Goal: Information Seeking & Learning: Find specific fact

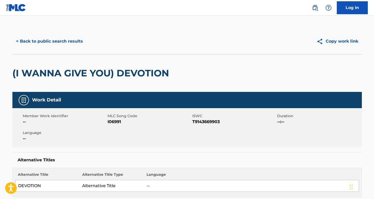
click at [64, 35] on button "< Back to public search results" at bounding box center [49, 41] width 74 height 13
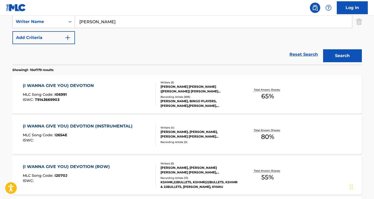
scroll to position [106, 0]
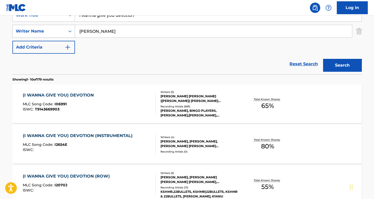
drag, startPoint x: 122, startPoint y: 36, endPoint x: 61, endPoint y: 30, distance: 61.5
click at [61, 30] on div "SearchWithCriteria8ea51a5b-69db-4474-895a-71407142446a Writer Name [PERSON_NAME]" at bounding box center [186, 31] width 349 height 13
paste input "[PERSON_NAME]"
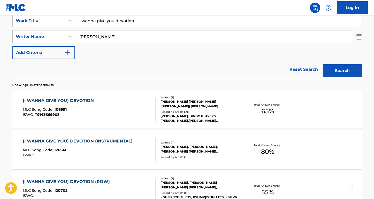
scroll to position [100, 0]
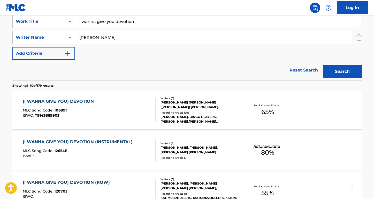
type input "[PERSON_NAME]"
drag, startPoint x: 142, startPoint y: 23, endPoint x: 65, endPoint y: 20, distance: 77.0
click at [65, 20] on div "SearchWithCriteriaa7c33612-83d3-4f05-846a-d5441e53a2bb Work Title i wanna give …" at bounding box center [186, 21] width 349 height 13
type input "AMN OF CONSTANT SORROW"
click at [342, 72] on button "Search" at bounding box center [342, 71] width 39 height 13
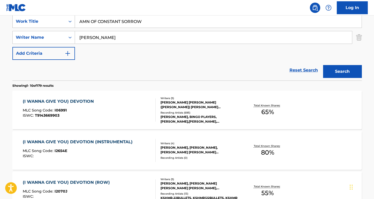
scroll to position [42, 0]
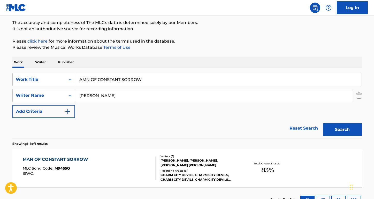
click at [74, 159] on div "MAN OF CONSTANT SORROW" at bounding box center [57, 160] width 68 height 6
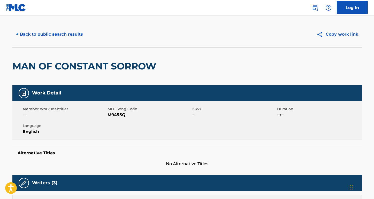
scroll to position [7, 0]
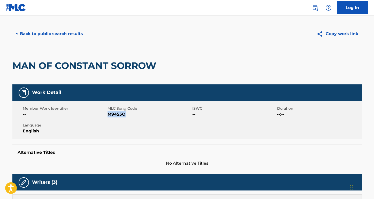
drag, startPoint x: 130, startPoint y: 114, endPoint x: 107, endPoint y: 115, distance: 23.0
click at [107, 115] on span "M9455Q" at bounding box center [148, 114] width 83 height 6
copy span "M9455Q"
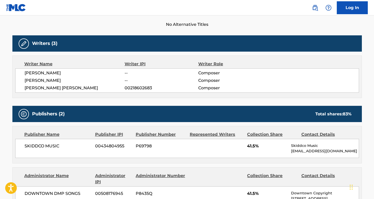
scroll to position [166, 0]
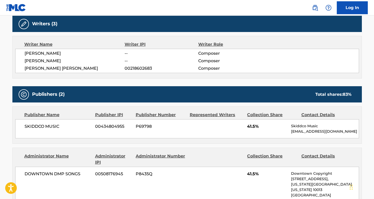
drag, startPoint x: 77, startPoint y: 53, endPoint x: 19, endPoint y: 52, distance: 57.6
click at [19, 52] on div "[PERSON_NAME] -- Composer [PERSON_NAME] -- Composer [PERSON_NAME] [PERSON_NAME]…" at bounding box center [187, 61] width 344 height 24
copy span "[PERSON_NAME]"
drag, startPoint x: 89, startPoint y: 68, endPoint x: 21, endPoint y: 68, distance: 67.9
click at [21, 68] on div "[PERSON_NAME] -- Composer [PERSON_NAME] -- Composer [PERSON_NAME] [PERSON_NAME]…" at bounding box center [187, 61] width 344 height 24
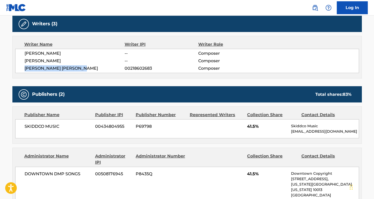
copy span "[PERSON_NAME] [PERSON_NAME]"
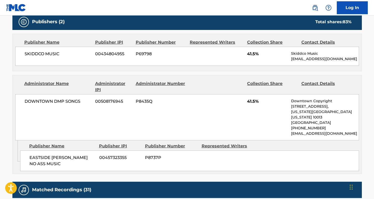
scroll to position [262, 0]
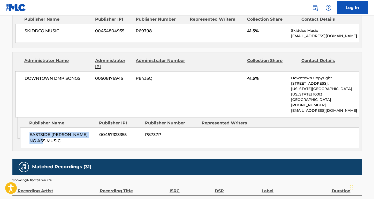
drag, startPoint x: 51, startPoint y: 138, endPoint x: 27, endPoint y: 127, distance: 26.7
click at [27, 128] on div "EASTSIDE [PERSON_NAME] NO ASS MUSIC 00457323355 P8737P" at bounding box center [189, 138] width 339 height 21
copy span "EASTSIDE [PERSON_NAME] NO ASS MUSIC"
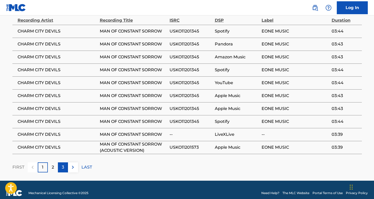
click at [62, 164] on p "3" at bounding box center [63, 167] width 2 height 6
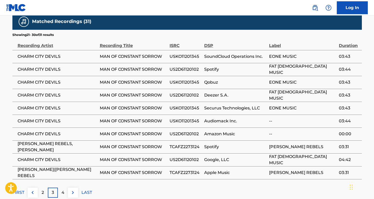
scroll to position [406, 0]
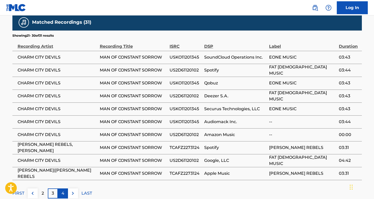
click at [62, 190] on p "4" at bounding box center [62, 193] width 3 height 6
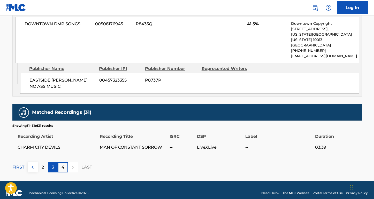
click at [55, 163] on div "3" at bounding box center [53, 167] width 10 height 10
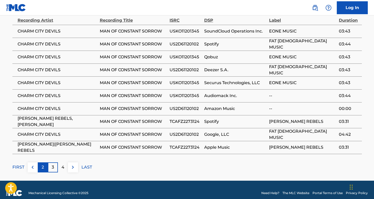
click at [44, 162] on div "2" at bounding box center [43, 167] width 10 height 10
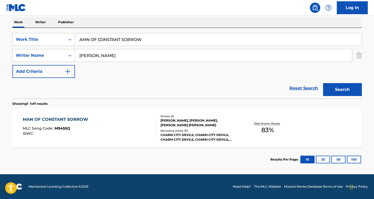
scroll to position [82, 0]
click at [50, 116] on div "MAN OF CONSTANT SORROW" at bounding box center [57, 119] width 68 height 6
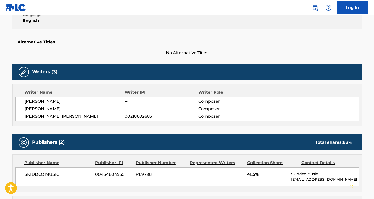
scroll to position [156, 0]
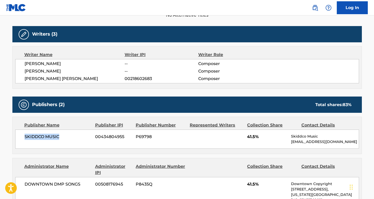
drag, startPoint x: 61, startPoint y: 135, endPoint x: 14, endPoint y: 135, distance: 47.0
click at [14, 135] on div "Publisher Name Publisher IPI Publisher Number Represented Writers Collection Sh…" at bounding box center [187, 135] width 349 height 37
copy span "SKIDDCO MUSIC"
drag, startPoint x: 81, startPoint y: 183, endPoint x: 15, endPoint y: 183, distance: 66.6
click at [15, 183] on div "Administrator Name Administrator IPI Administrator Number Collection Share Cont…" at bounding box center [187, 190] width 349 height 65
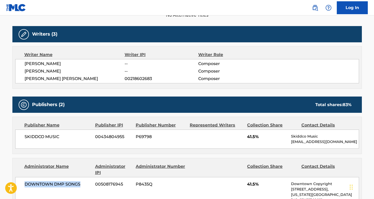
copy span "DOWNTOWN DMP SONGS"
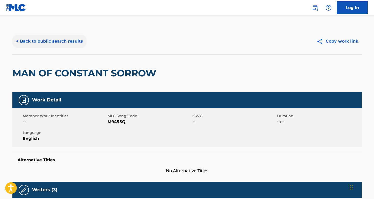
scroll to position [0, 0]
click at [64, 44] on button "< Back to public search results" at bounding box center [49, 41] width 74 height 13
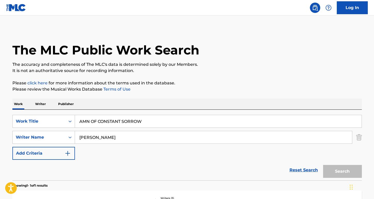
scroll to position [52, 0]
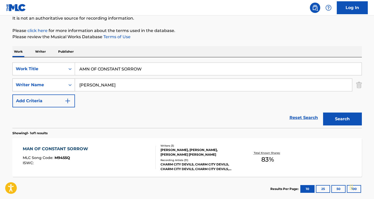
drag, startPoint x: 117, startPoint y: 85, endPoint x: 70, endPoint y: 85, distance: 46.8
click at [70, 85] on div "SearchWithCriteria8ea51a5b-69db-4474-895a-71407142446a Writer Name [PERSON_NAME]" at bounding box center [186, 85] width 349 height 13
paste input "[PERSON_NAME]"
click at [342, 119] on button "Search" at bounding box center [342, 119] width 39 height 13
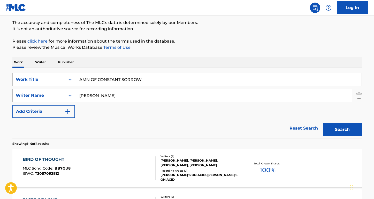
drag, startPoint x: 97, startPoint y: 96, endPoint x: 73, endPoint y: 96, distance: 23.8
click at [73, 96] on div "SearchWithCriteria8ea51a5b-69db-4474-895a-71407142446a Writer Name [PERSON_NAME]" at bounding box center [186, 95] width 349 height 13
type input "[PERSON_NAME]"
click at [342, 130] on button "Search" at bounding box center [342, 129] width 39 height 13
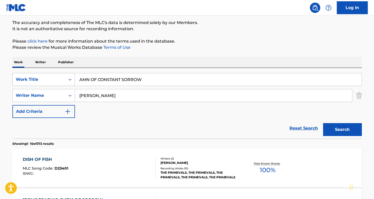
drag, startPoint x: 88, startPoint y: 79, endPoint x: 64, endPoint y: 78, distance: 23.8
click at [64, 78] on div "SearchWithCriteriaa7c33612-83d3-4f05-846a-d5441e53a2bb Work Title AMN OF CONSTA…" at bounding box center [186, 79] width 349 height 13
type input "MAN OF CONSTANT SORROW"
click at [342, 130] on button "Search" at bounding box center [342, 129] width 39 height 13
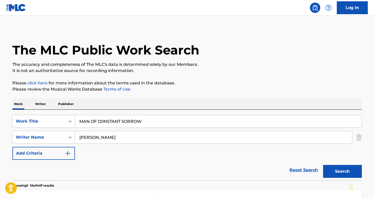
scroll to position [0, 0]
drag, startPoint x: 105, startPoint y: 135, endPoint x: 69, endPoint y: 135, distance: 36.2
click at [67, 135] on div "SearchWithCriteria8ea51a5b-69db-4474-895a-71407142446a Writer Name [PERSON_NAME]" at bounding box center [186, 137] width 349 height 13
paste input "[PERSON_NAME]"
type input "[PERSON_NAME]"
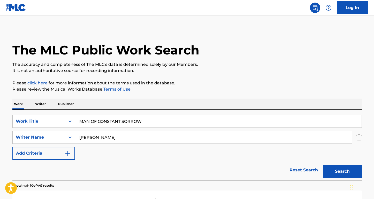
click at [151, 118] on input "MAN OF CONSTANT SORROW" at bounding box center [218, 121] width 286 height 12
drag, startPoint x: 151, startPoint y: 123, endPoint x: 69, endPoint y: 116, distance: 82.1
click at [69, 116] on div "SearchWithCriteriaa7c33612-83d3-4f05-846a-d5441e53a2bb Work Title MAN OF CONSTA…" at bounding box center [186, 121] width 349 height 13
type input "PRISTINE"
click at [342, 172] on button "Search" at bounding box center [342, 171] width 39 height 13
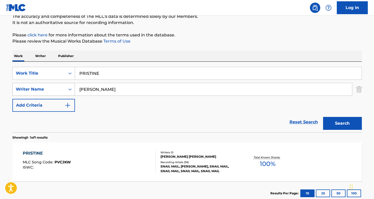
scroll to position [72, 0]
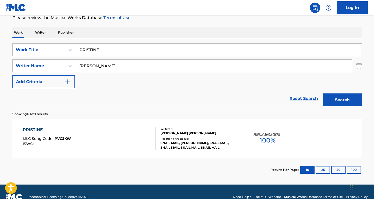
click at [39, 130] on div "PRISTINE" at bounding box center [47, 130] width 48 height 6
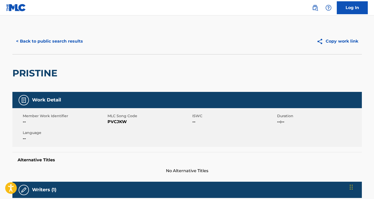
scroll to position [11, 0]
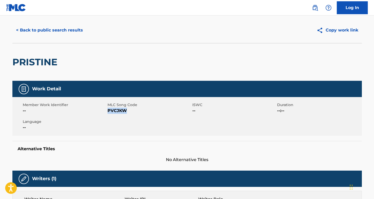
drag, startPoint x: 130, startPoint y: 113, endPoint x: 107, endPoint y: 112, distance: 22.2
click at [107, 112] on span "PVCJKW" at bounding box center [148, 111] width 83 height 6
copy span "PVCJKW"
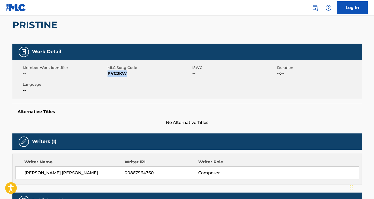
scroll to position [111, 0]
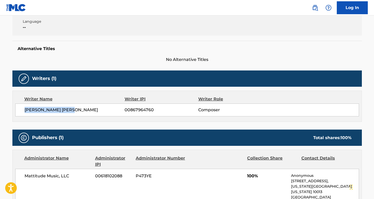
drag, startPoint x: 74, startPoint y: 112, endPoint x: 24, endPoint y: 111, distance: 50.1
click at [24, 111] on div "[PERSON_NAME] [PERSON_NAME] 00867964760 Composer" at bounding box center [187, 110] width 344 height 13
copy span "[PERSON_NAME] [PERSON_NAME]"
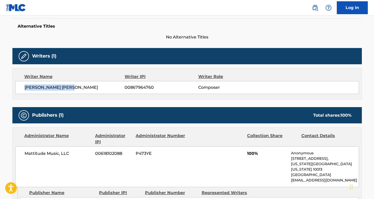
scroll to position [157, 0]
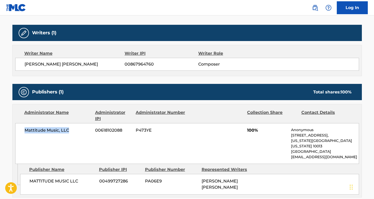
drag, startPoint x: 72, startPoint y: 128, endPoint x: 24, endPoint y: 129, distance: 47.8
click at [24, 129] on div "Mattitude Music, LLC 00618102088 P473YE 100% Anonymous [STREET_ADDRESS][US_STAT…" at bounding box center [187, 143] width 344 height 41
copy span "Mattitude Music, LLC"
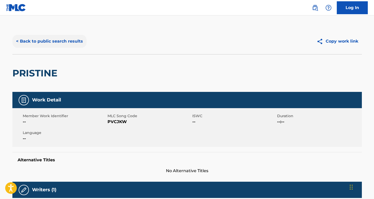
scroll to position [0, 0]
click at [66, 42] on button "< Back to public search results" at bounding box center [49, 41] width 74 height 13
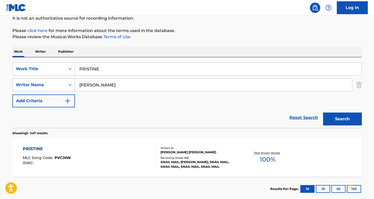
drag, startPoint x: 119, startPoint y: 88, endPoint x: 68, endPoint y: 87, distance: 51.1
click at [68, 87] on div "SearchWithCriteria8ea51a5b-69db-4474-895a-71407142446a Writer Name [PERSON_NAME]" at bounding box center [186, 85] width 349 height 13
paste input "[PERSON_NAME] Pills I Took"
drag, startPoint x: 116, startPoint y: 85, endPoint x: 178, endPoint y: 91, distance: 62.5
click at [178, 91] on input "[PERSON_NAME] Pills I Took" at bounding box center [213, 85] width 277 height 12
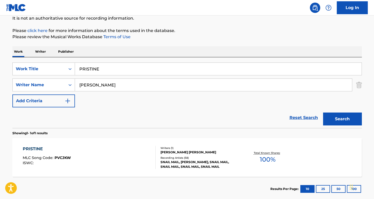
type input "[PERSON_NAME]"
drag, startPoint x: 120, startPoint y: 69, endPoint x: 54, endPoint y: 61, distance: 66.9
click at [54, 61] on div "SearchWithCriteriaa7c33612-83d3-4f05-846a-d5441e53a2bb Work Title PRISTINE Sear…" at bounding box center [186, 92] width 349 height 71
paste input "ills I Took"
type input "Pills I Took"
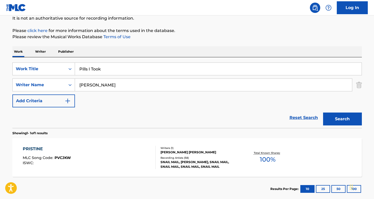
click at [342, 119] on button "Search" at bounding box center [342, 119] width 39 height 13
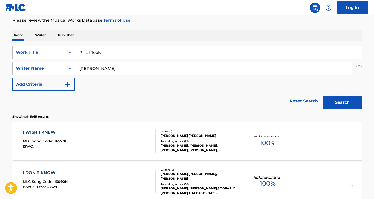
scroll to position [86, 0]
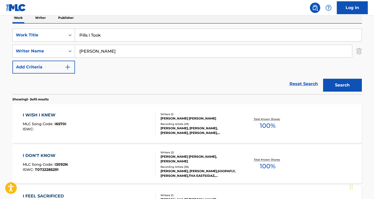
click at [116, 53] on input "[PERSON_NAME]" at bounding box center [213, 51] width 277 height 12
click at [342, 85] on button "Search" at bounding box center [342, 85] width 39 height 13
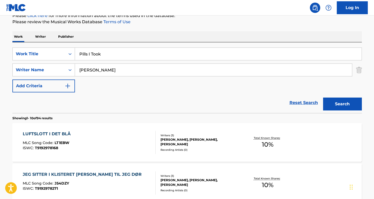
scroll to position [78, 0]
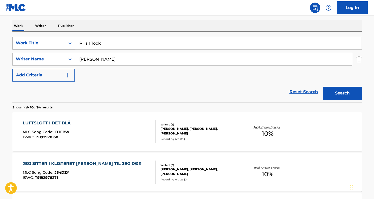
drag, startPoint x: 111, startPoint y: 46, endPoint x: 71, endPoint y: 43, distance: 39.9
click at [71, 43] on div "SearchWithCriteriaa7c33612-83d3-4f05-846a-d5441e53a2bb Work Title Pills I Took" at bounding box center [186, 43] width 349 height 13
click at [124, 58] on input "[PERSON_NAME]" at bounding box center [213, 59] width 277 height 12
drag, startPoint x: 125, startPoint y: 61, endPoint x: 80, endPoint y: 61, distance: 44.9
click at [80, 61] on input "[PERSON_NAME]" at bounding box center [213, 59] width 277 height 12
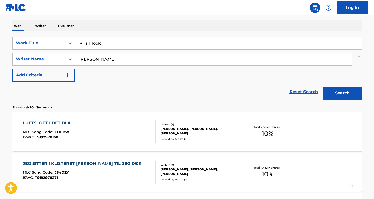
paste input "[PERSON_NAME]"
type input "[PERSON_NAME]"
click at [342, 93] on button "Search" at bounding box center [342, 93] width 39 height 13
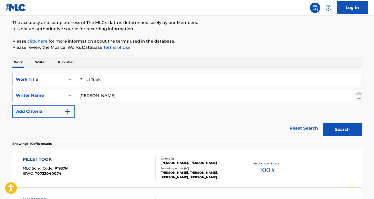
click at [45, 158] on div "PILLS I TOOK" at bounding box center [46, 160] width 46 height 6
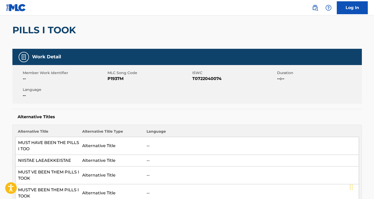
scroll to position [80, 0]
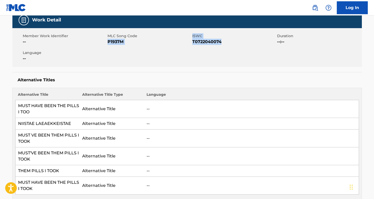
drag, startPoint x: 222, startPoint y: 44, endPoint x: 108, endPoint y: 42, distance: 114.7
click at [108, 41] on div "Member Work Identifier -- MLC Song Code P1937M ISWC T0722040074 Duration --:-- …" at bounding box center [186, 47] width 349 height 39
copy div "P1937M ISWC T0722040074"
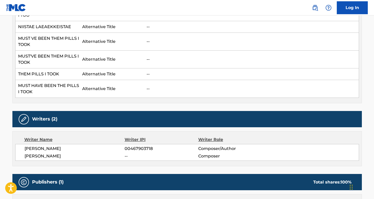
scroll to position [267, 0]
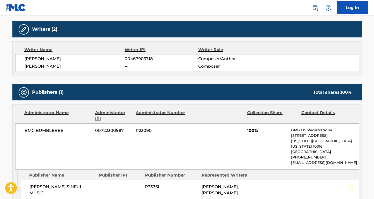
drag, startPoint x: 81, startPoint y: 61, endPoint x: 11, endPoint y: 59, distance: 69.2
click at [11, 59] on div "< Back to public search results Copy work link PILLS I TOOK Work Detail Member …" at bounding box center [187, 79] width 362 height 634
drag, startPoint x: 63, startPoint y: 129, endPoint x: 13, endPoint y: 128, distance: 49.9
click at [13, 128] on div "Administrator Name Administrator IPI Administrator Number Collection Share Cont…" at bounding box center [187, 137] width 349 height 65
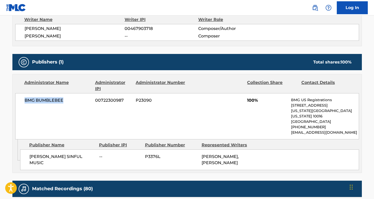
scroll to position [306, 0]
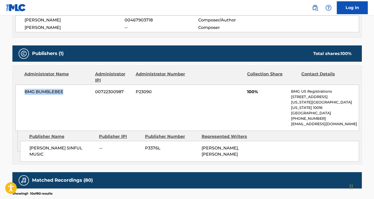
drag, startPoint x: 47, startPoint y: 149, endPoint x: 22, endPoint y: 140, distance: 25.9
click at [22, 141] on div "[PERSON_NAME] SINFUL MUSIC -- P3376L [PERSON_NAME], [PERSON_NAME]" at bounding box center [189, 151] width 339 height 21
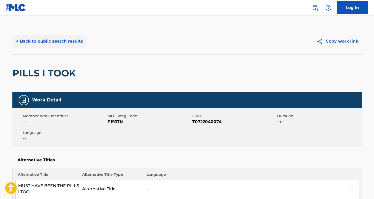
click at [56, 46] on button "< Back to public search results" at bounding box center [49, 41] width 74 height 13
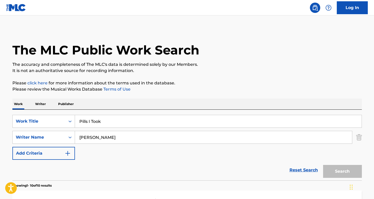
scroll to position [42, 0]
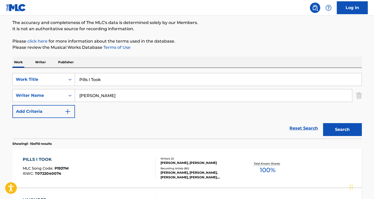
drag, startPoint x: 119, startPoint y: 98, endPoint x: 54, endPoint y: 96, distance: 64.4
click at [54, 96] on div "SearchWithCriteria8ea51a5b-69db-4474-895a-71407142446a Writer Name [PERSON_NAME]" at bounding box center [186, 95] width 349 height 13
paste input "[PERSON_NAME] [PERSON_NAME] /"
type input "[PERSON_NAME] [PERSON_NAME] /"
drag, startPoint x: 115, startPoint y: 81, endPoint x: 50, endPoint y: 79, distance: 65.1
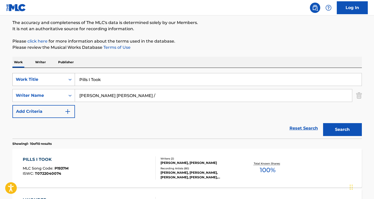
click at [50, 80] on div "SearchWithCriteriaa7c33612-83d3-4f05-846a-d5441e53a2bb Work Title Pills I Took" at bounding box center [186, 79] width 349 height 13
type input "FAIRYTALE"
click at [342, 130] on button "Search" at bounding box center [342, 129] width 39 height 13
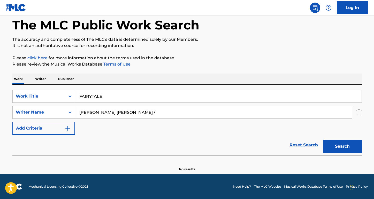
scroll to position [25, 0]
click at [123, 113] on input "[PERSON_NAME] [PERSON_NAME] /" at bounding box center [213, 112] width 277 height 12
click at [342, 146] on button "Search" at bounding box center [342, 146] width 39 height 13
drag, startPoint x: 106, startPoint y: 113, endPoint x: 49, endPoint y: 109, distance: 57.5
click at [49, 109] on div "SearchWithCriteria8ea51a5b-69db-4474-895a-71407142446a Writer Name [PERSON_NAME…" at bounding box center [186, 112] width 349 height 13
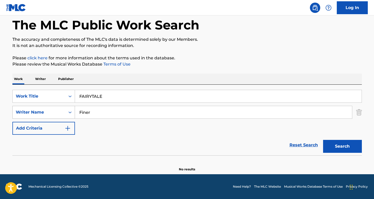
type input "Finer"
click at [342, 146] on button "Search" at bounding box center [342, 146] width 39 height 13
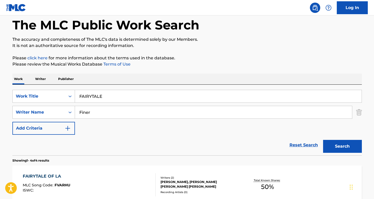
click at [106, 96] on input "FAIRYTALE" at bounding box center [218, 96] width 286 height 12
type input "FAIRYTALE OF [US_STATE]"
click at [342, 146] on button "Search" at bounding box center [342, 146] width 39 height 13
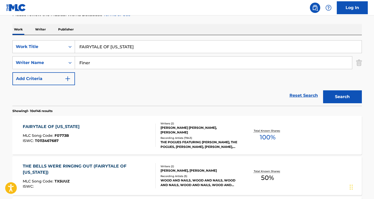
scroll to position [96, 0]
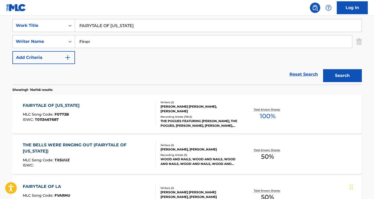
click at [76, 105] on div "FAIRYTALE OF [US_STATE]" at bounding box center [52, 106] width 59 height 6
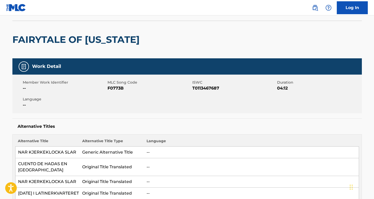
scroll to position [37, 0]
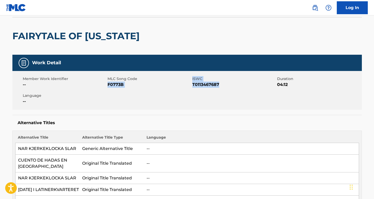
drag, startPoint x: 224, startPoint y: 85, endPoint x: 108, endPoint y: 84, distance: 116.0
click at [108, 84] on div "Member Work Identifier -- MLC Song Code F0773B ISWC T0113467687 Duration 04:12 …" at bounding box center [186, 90] width 349 height 39
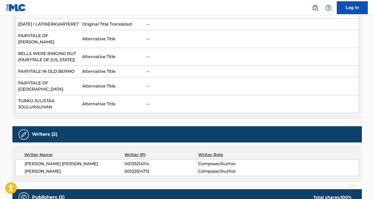
scroll to position [209, 0]
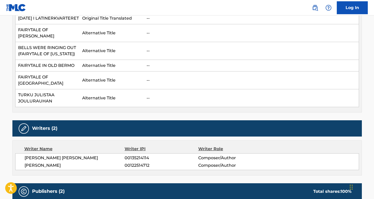
drag, startPoint x: 108, startPoint y: 153, endPoint x: 15, endPoint y: 152, distance: 93.3
click at [15, 153] on div "[PERSON_NAME] [PERSON_NAME] 00135214114 Composer/Author [PERSON_NAME] 001225147…" at bounding box center [187, 161] width 344 height 17
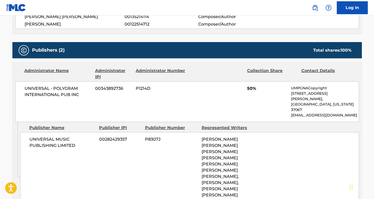
scroll to position [346, 0]
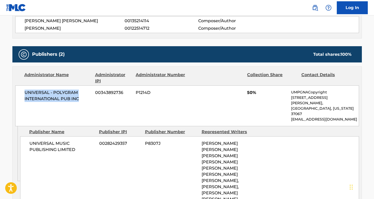
drag, startPoint x: 85, startPoint y: 90, endPoint x: 24, endPoint y: 85, distance: 61.9
click at [24, 85] on div "UNIVERSAL - POLYGRAM INTERNATIONAL PUB INC 00343892736 P1214D 50% UMPGNACopyrig…" at bounding box center [187, 105] width 344 height 41
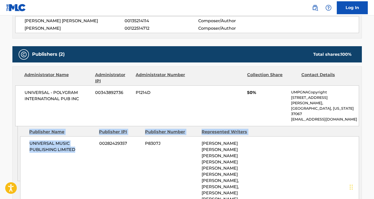
drag, startPoint x: 76, startPoint y: 130, endPoint x: 19, endPoint y: 123, distance: 57.5
click at [19, 126] on div "Admin Original Publisher Connecting Line Publisher Name Publisher IPI Publisher…" at bounding box center [187, 167] width 349 height 83
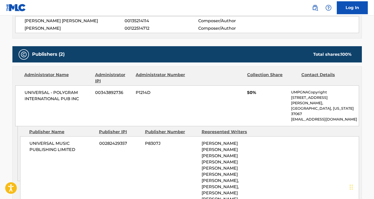
click at [52, 142] on div "UNIVERSAL MUSIC PUBLISHING LIMITED 00282429357 P8307J [PERSON_NAME] [PERSON_NAM…" at bounding box center [189, 171] width 339 height 70
drag, startPoint x: 79, startPoint y: 133, endPoint x: 28, endPoint y: 125, distance: 51.3
click at [28, 136] on div "UNIVERSAL MUSIC PUBLISHING LIMITED 00282429357 P8307J [PERSON_NAME] [PERSON_NAM…" at bounding box center [189, 171] width 339 height 70
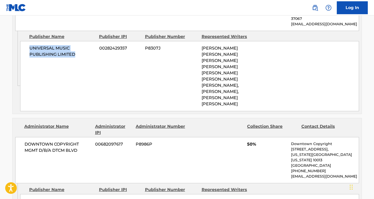
scroll to position [446, 0]
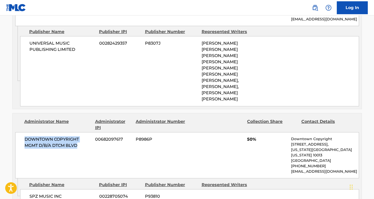
drag, startPoint x: 79, startPoint y: 134, endPoint x: 17, endPoint y: 129, distance: 62.7
click at [17, 132] on div "DOWNTOWN COPYRIGHT MGMT D/B/A DTCM BLVD 00682097617 P8986P 50% Downtown Copyrig…" at bounding box center [187, 155] width 344 height 46
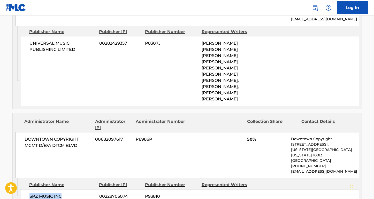
drag, startPoint x: 63, startPoint y: 181, endPoint x: 25, endPoint y: 180, distance: 38.0
click at [25, 189] on div "SPZ MUSIC INC 00228705074 P93810" at bounding box center [189, 196] width 339 height 14
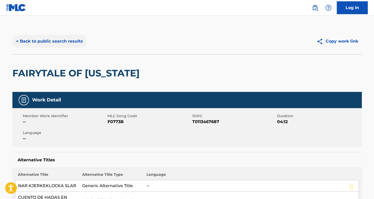
scroll to position [0, 0]
click at [75, 42] on button "< Back to public search results" at bounding box center [49, 41] width 74 height 13
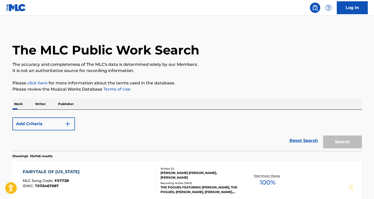
scroll to position [96, 0]
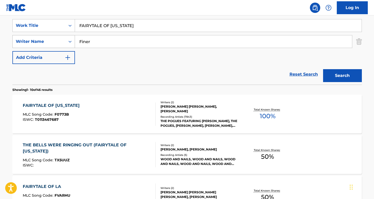
drag, startPoint x: 117, startPoint y: 42, endPoint x: 58, endPoint y: 41, distance: 58.9
click at [58, 41] on div "SearchWithCriteria8ea51a5b-69db-4474-895a-71407142446a Writer Name Finer" at bounding box center [186, 41] width 349 height 13
paste input "[PERSON_NAME]"
type input "[PERSON_NAME]"
drag, startPoint x: 140, startPoint y: 25, endPoint x: 76, endPoint y: 24, distance: 64.3
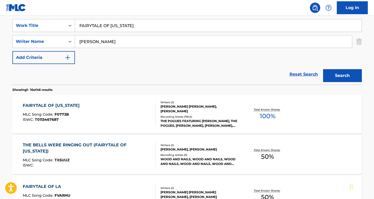
click at [76, 24] on input "FAIRYTALE OF [US_STATE]" at bounding box center [218, 25] width 286 height 12
type input "flying free"
click at [342, 76] on button "Search" at bounding box center [342, 75] width 39 height 13
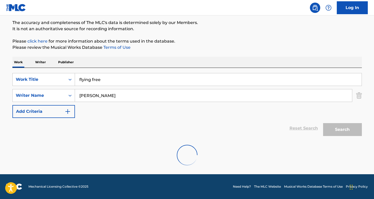
scroll to position [42, 0]
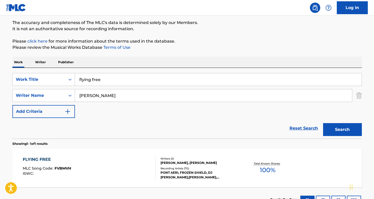
click at [39, 158] on div "FLYING FREE" at bounding box center [47, 160] width 48 height 6
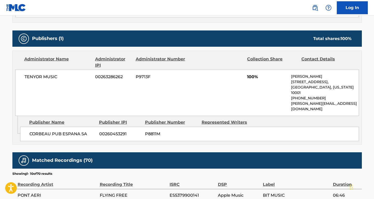
scroll to position [203, 0]
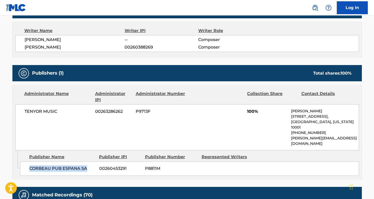
drag, startPoint x: 86, startPoint y: 158, endPoint x: 21, endPoint y: 157, distance: 65.4
click at [21, 161] on div "CORBEAU PUB ESPANA SA 00260453291 P8811M" at bounding box center [189, 168] width 339 height 14
drag, startPoint x: 69, startPoint y: 109, endPoint x: 23, endPoint y: 108, distance: 45.7
click at [23, 108] on div "TENYOR MUSIC 00263286262 P9713F 100% [PERSON_NAME] [STREET_ADDRESS][US_STATE] […" at bounding box center [187, 127] width 344 height 46
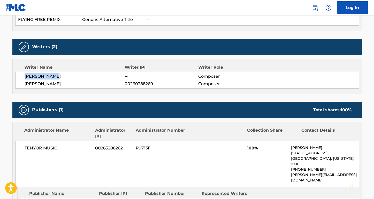
drag, startPoint x: 66, startPoint y: 78, endPoint x: 15, endPoint y: 78, distance: 51.4
click at [15, 78] on div "[PERSON_NAME] -- Composer [PERSON_NAME] 00260388269 Composer" at bounding box center [187, 80] width 344 height 17
drag, startPoint x: 92, startPoint y: 84, endPoint x: 17, endPoint y: 83, distance: 74.9
click at [17, 84] on div "[PERSON_NAME] -- Composer [PERSON_NAME] 00260388269 Composer" at bounding box center [187, 80] width 344 height 17
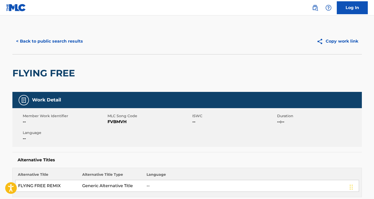
scroll to position [0, 0]
drag, startPoint x: 128, startPoint y: 123, endPoint x: 107, endPoint y: 123, distance: 20.4
click at [107, 123] on span "FVBMVH" at bounding box center [148, 122] width 83 height 6
click at [241, 0] on nav "Log In" at bounding box center [187, 7] width 374 height 15
click at [76, 44] on button "< Back to public search results" at bounding box center [49, 41] width 74 height 13
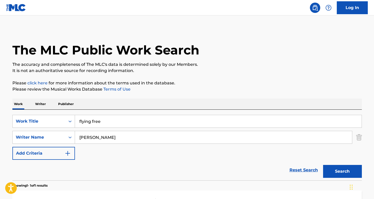
scroll to position [42, 0]
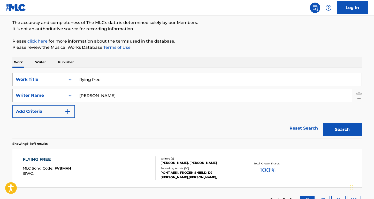
paste input "[PERSON_NAME] Love Yourz"
drag, startPoint x: 114, startPoint y: 95, endPoint x: 73, endPoint y: 92, distance: 40.9
click at [73, 92] on div "SearchWithCriteria8ea51a5b-69db-4474-895a-71407142446a Writer Name [PERSON_NAME]" at bounding box center [186, 95] width 349 height 13
drag, startPoint x: 93, startPoint y: 94, endPoint x: 161, endPoint y: 96, distance: 68.0
click at [161, 96] on input "[PERSON_NAME] Love Yourz" at bounding box center [213, 95] width 277 height 12
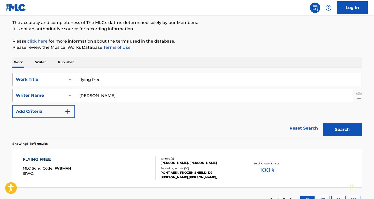
type input "[PERSON_NAME]"
drag, startPoint x: 127, startPoint y: 80, endPoint x: 56, endPoint y: 75, distance: 71.2
click at [56, 75] on div "SearchWithCriteriaa7c33612-83d3-4f05-846a-d5441e53a2bb Work Title flying free" at bounding box center [186, 79] width 349 height 13
paste input "Love Yourz"
type input "Love Yourz"
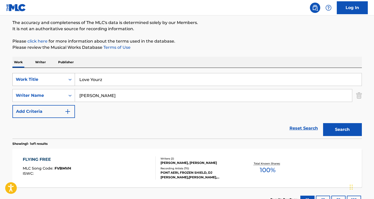
click at [342, 130] on button "Search" at bounding box center [342, 129] width 39 height 13
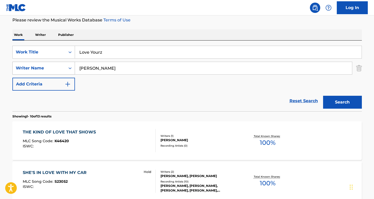
scroll to position [84, 0]
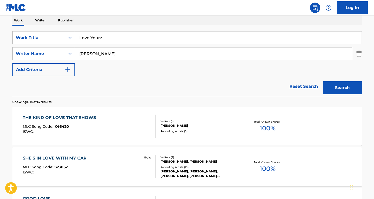
click at [83, 54] on input "[PERSON_NAME]" at bounding box center [213, 54] width 277 height 12
type input "Cole"
click at [342, 88] on button "Search" at bounding box center [342, 87] width 39 height 13
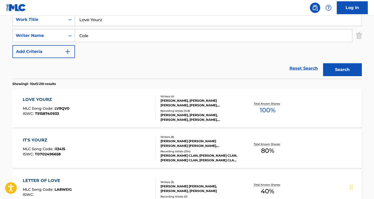
scroll to position [119, 0]
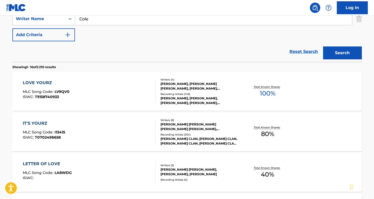
click at [49, 81] on div "LOVE YOURZ" at bounding box center [46, 83] width 47 height 6
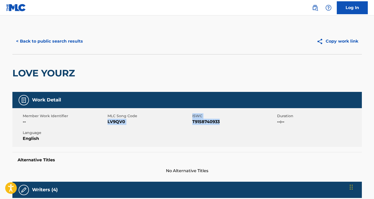
drag, startPoint x: 227, startPoint y: 124, endPoint x: 114, endPoint y: 116, distance: 112.6
click at [107, 122] on div "Member Work Identifier -- MLC Song Code LV9QV0 ISWC T9158740933 Duration --:-- …" at bounding box center [186, 127] width 349 height 39
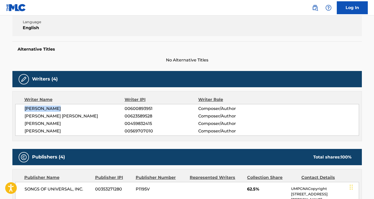
drag, startPoint x: 66, startPoint y: 111, endPoint x: -3, endPoint y: 110, distance: 68.7
drag, startPoint x: 75, startPoint y: 116, endPoint x: 19, endPoint y: 116, distance: 56.6
click at [19, 116] on div "[PERSON_NAME] 00600893951 Composer/Author [PERSON_NAME] [PERSON_NAME] 006235895…" at bounding box center [187, 120] width 344 height 32
drag, startPoint x: 66, startPoint y: 124, endPoint x: 8, endPoint y: 124, distance: 58.1
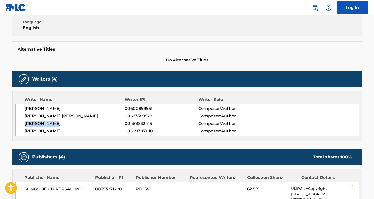
drag, startPoint x: 69, startPoint y: 130, endPoint x: 14, endPoint y: 130, distance: 55.0
click at [14, 130] on div "Writer Name Writer IPI Writer Role [PERSON_NAME] 00600893951 Composer/Author [P…" at bounding box center [186, 116] width 349 height 50
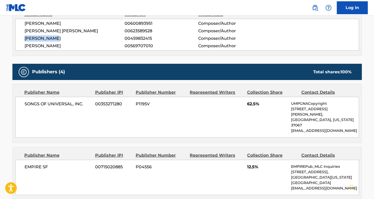
scroll to position [203, 0]
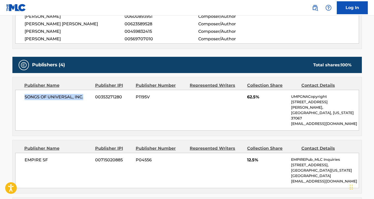
drag, startPoint x: 85, startPoint y: 98, endPoint x: 11, endPoint y: 97, distance: 73.9
click at [11, 97] on div "< Back to public search results Copy work link LOVE YOURZ Work Detail Member Wo…" at bounding box center [187, 185] width 362 height 721
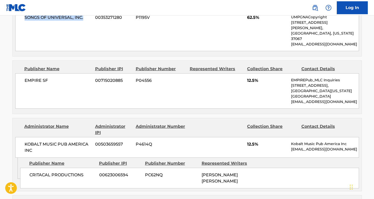
scroll to position [292, 0]
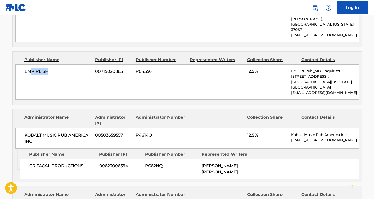
drag, startPoint x: 51, startPoint y: 60, endPoint x: 29, endPoint y: 62, distance: 22.1
click at [29, 68] on span "EMPIRE SF" at bounding box center [58, 71] width 67 height 6
drag, startPoint x: 35, startPoint y: 130, endPoint x: 19, endPoint y: 121, distance: 17.8
click at [19, 128] on div "KOBALT MUSIC PUB AMERICA INC 00503659557 P4614Q 12.5% Kobalt Music Pub America …" at bounding box center [187, 138] width 344 height 21
drag, startPoint x: 85, startPoint y: 153, endPoint x: 26, endPoint y: 153, distance: 58.9
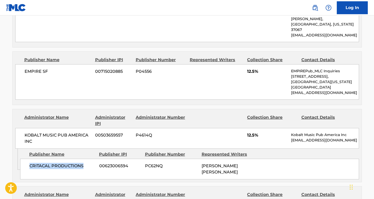
click at [26, 159] on div "CRITACAL PRODUCTIONS 00623006594 PC62NQ [PERSON_NAME] [PERSON_NAME]" at bounding box center [189, 169] width 339 height 21
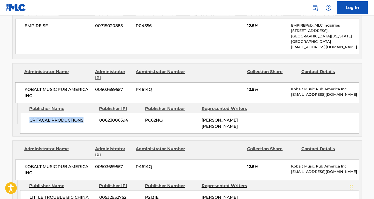
scroll to position [347, 0]
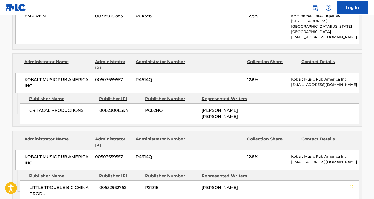
click at [43, 185] on span "LITTLE TROUBLE BIG CHINA PRODU" at bounding box center [62, 191] width 66 height 12
drag, startPoint x: 48, startPoint y: 179, endPoint x: 23, endPoint y: 172, distance: 25.9
click at [23, 181] on div "LITTLE TROUBLE BIG CHINA PRODU 00532932752 P2131E [PERSON_NAME]" at bounding box center [189, 191] width 339 height 21
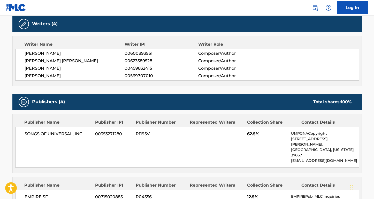
scroll to position [79, 0]
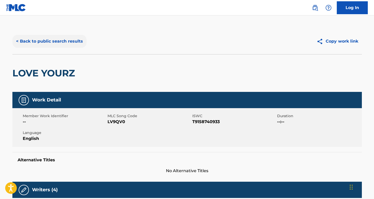
click at [77, 43] on button "< Back to public search results" at bounding box center [49, 41] width 74 height 13
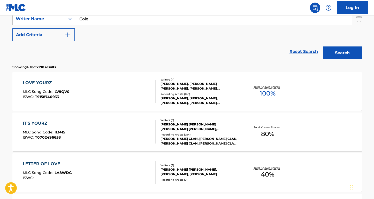
scroll to position [78, 0]
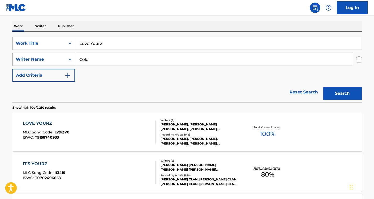
drag, startPoint x: 100, startPoint y: 65, endPoint x: 65, endPoint y: 59, distance: 35.6
click at [65, 59] on div "SearchWithCriteria8ea51a5b-69db-4474-895a-71407142446a Writer Name [PERSON_NAME]" at bounding box center [186, 59] width 349 height 13
paste input "Love Train"
type input "Love Train"
drag, startPoint x: 112, startPoint y: 43, endPoint x: 73, endPoint y: 43, distance: 39.8
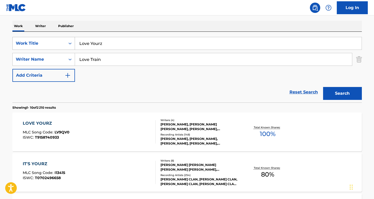
click at [72, 43] on div "SearchWithCriteriaa7c33612-83d3-4f05-846a-d5441e53a2bb Work Title Love Yourz" at bounding box center [186, 43] width 349 height 13
paste input "Love Train"
type input "Love Train"
drag, startPoint x: 107, startPoint y: 57, endPoint x: 68, endPoint y: 57, distance: 39.8
click at [68, 57] on div "SearchWithCriteria8ea51a5b-69db-4474-895a-71407142446a Writer Name Love Train" at bounding box center [186, 59] width 349 height 13
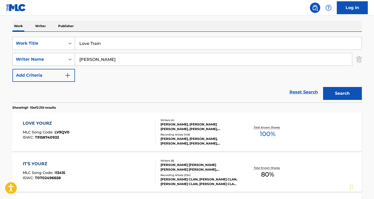
click at [342, 94] on button "Search" at bounding box center [342, 93] width 39 height 13
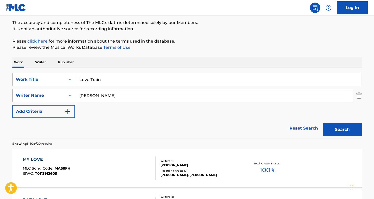
drag, startPoint x: 89, startPoint y: 95, endPoint x: 53, endPoint y: 92, distance: 36.5
click at [53, 92] on div "SearchWithCriteria8ea51a5b-69db-4474-895a-71407142446a Writer Name [PERSON_NAME]" at bounding box center [186, 95] width 349 height 13
click at [342, 130] on button "Search" at bounding box center [342, 129] width 39 height 13
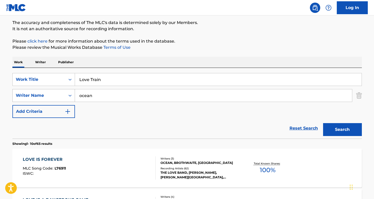
drag, startPoint x: 94, startPoint y: 93, endPoint x: 67, endPoint y: 93, distance: 26.9
click at [67, 93] on div "SearchWithCriteria8ea51a5b-69db-4474-895a-71407142446a Writer Name ocean" at bounding box center [186, 95] width 349 height 13
paste input "[PERSON_NAME]"
drag, startPoint x: 111, startPoint y: 97, endPoint x: 58, endPoint y: 97, distance: 53.2
click at [58, 97] on div "SearchWithCriteria8ea51a5b-69db-4474-895a-71407142446a Writer Name [PERSON_NAME]" at bounding box center [186, 95] width 349 height 13
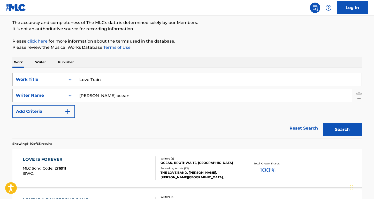
paste input "Search Form"
type input "[PERSON_NAME]"
click at [342, 130] on button "Search" at bounding box center [342, 129] width 39 height 13
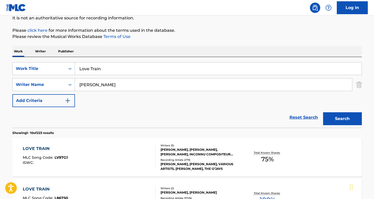
scroll to position [112, 0]
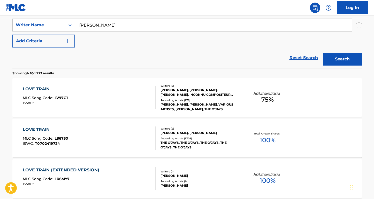
click at [40, 127] on div "LOVE TRAIN" at bounding box center [45, 130] width 45 height 6
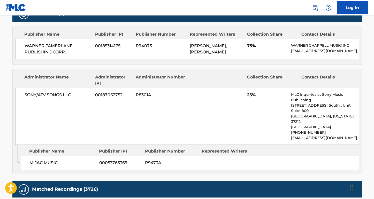
scroll to position [264, 0]
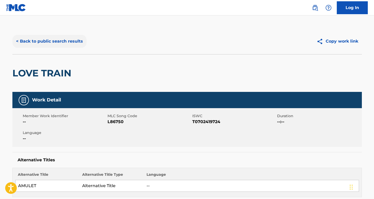
click at [63, 41] on button "< Back to public search results" at bounding box center [49, 41] width 74 height 13
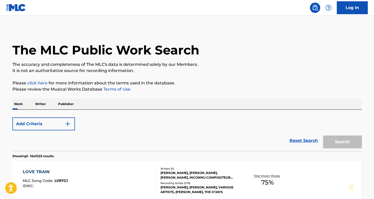
scroll to position [112, 0]
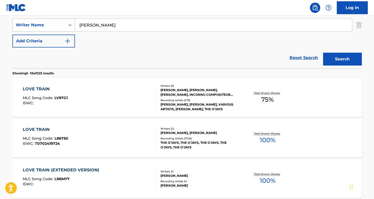
drag, startPoint x: 113, startPoint y: 29, endPoint x: 67, endPoint y: 25, distance: 46.1
click at [67, 25] on div "SearchWithCriteria8ea51a5b-69db-4474-895a-71407142446a Writer Name [PERSON_NAME]" at bounding box center [186, 25] width 349 height 13
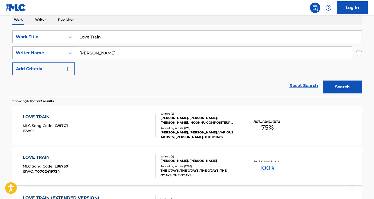
scroll to position [75, 0]
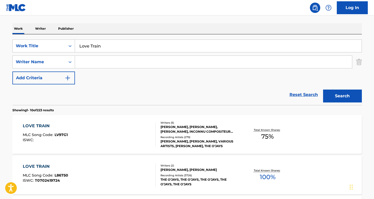
click at [111, 45] on input "Love Train" at bounding box center [218, 46] width 286 height 12
click at [99, 61] on input "Search Form" at bounding box center [213, 62] width 277 height 12
type input "[PERSON_NAME]"
drag, startPoint x: 120, startPoint y: 45, endPoint x: 68, endPoint y: 45, distance: 51.4
click at [68, 45] on div "SearchWithCriteriaa7c33612-83d3-4f05-846a-d5441e53a2bb Work Title Love Train" at bounding box center [186, 46] width 349 height 13
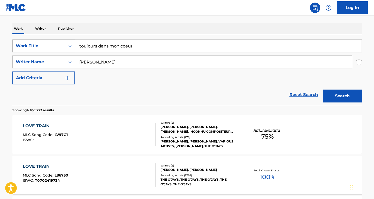
type input "toujours dans mon coeur"
click at [342, 96] on button "Search" at bounding box center [342, 96] width 39 height 13
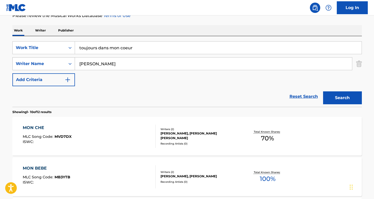
scroll to position [87, 0]
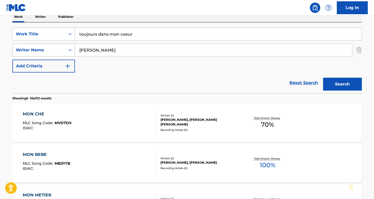
drag, startPoint x: 102, startPoint y: 50, endPoint x: 45, endPoint y: 47, distance: 56.7
click at [45, 47] on div "SearchWithCriteria8ea51a5b-69db-4474-895a-71407142446a Writer Name [PERSON_NAME]" at bounding box center [186, 50] width 349 height 13
click at [342, 84] on button "Search" at bounding box center [342, 84] width 39 height 13
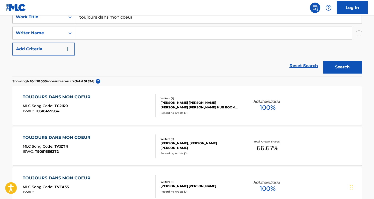
scroll to position [69, 0]
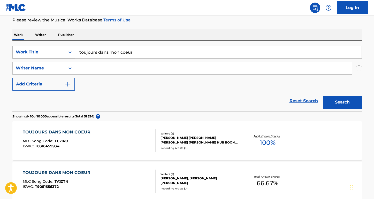
drag, startPoint x: 123, startPoint y: 54, endPoint x: 48, endPoint y: 53, distance: 75.7
click at [48, 53] on div "SearchWithCriteriaa7c33612-83d3-4f05-846a-d5441e53a2bb Work Title toujours dans…" at bounding box center [186, 52] width 349 height 13
click at [87, 69] on input "Search Form" at bounding box center [213, 68] width 277 height 12
paste input "[PERSON_NAME]"
type input "[PERSON_NAME]"
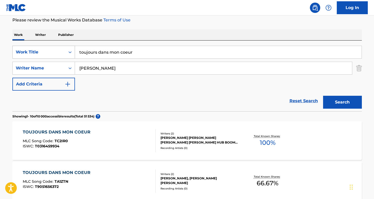
drag, startPoint x: 143, startPoint y: 55, endPoint x: 58, endPoint y: 52, distance: 84.5
click at [58, 52] on div "SearchWithCriteriaa7c33612-83d3-4f05-846a-d5441e53a2bb Work Title toujours dans…" at bounding box center [186, 52] width 349 height 13
type input "BUTTERFLY"
click at [342, 102] on button "Search" at bounding box center [342, 102] width 39 height 13
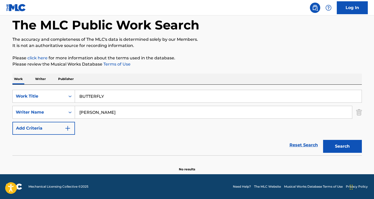
scroll to position [25, 0]
drag, startPoint x: 88, startPoint y: 110, endPoint x: 61, endPoint y: 110, distance: 27.1
click at [61, 110] on div "SearchWithCriteria8ea51a5b-69db-4474-895a-71407142446a Writer Name [PERSON_NAME]" at bounding box center [186, 112] width 349 height 13
drag, startPoint x: 89, startPoint y: 112, endPoint x: 41, endPoint y: 111, distance: 47.8
click at [41, 111] on div "SearchWithCriteria8ea51a5b-69db-4474-895a-71407142446a Writer Name [PERSON_NAME]" at bounding box center [186, 112] width 349 height 13
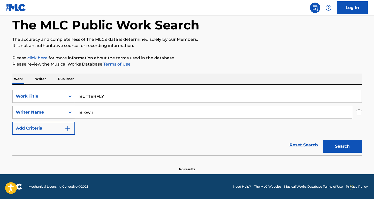
click at [342, 146] on button "Search" at bounding box center [342, 146] width 39 height 13
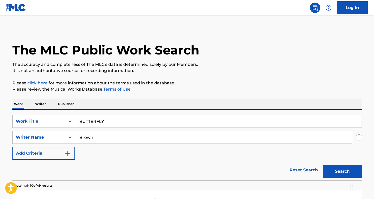
scroll to position [0, 0]
click at [332, 167] on button "Search" at bounding box center [342, 171] width 39 height 13
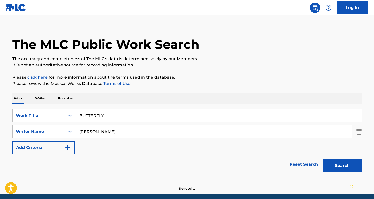
scroll to position [8, 0]
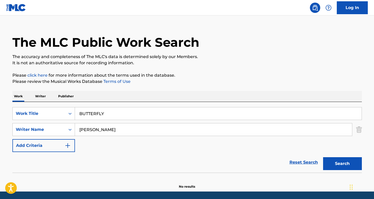
drag, startPoint x: 89, startPoint y: 129, endPoint x: 170, endPoint y: 132, distance: 81.4
click at [170, 132] on input "[PERSON_NAME]" at bounding box center [213, 129] width 277 height 12
click at [342, 164] on button "Search" at bounding box center [342, 163] width 39 height 13
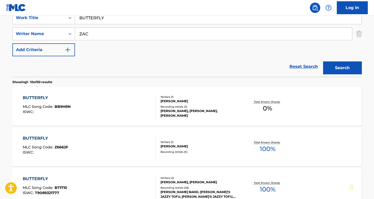
scroll to position [104, 0]
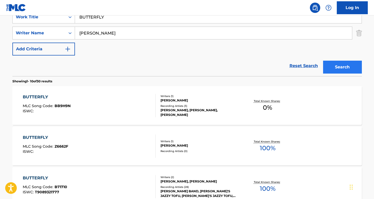
click at [332, 67] on button "Search" at bounding box center [342, 67] width 39 height 13
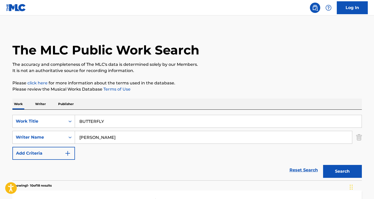
scroll to position [0, 0]
drag, startPoint x: 104, startPoint y: 141, endPoint x: 57, endPoint y: 130, distance: 48.7
click at [57, 130] on div "SearchWithCriteriaa7c33612-83d3-4f05-846a-d5441e53a2bb Work Title BUTTERFLY Sea…" at bounding box center [186, 137] width 349 height 45
paste input "[PERSON_NAME]"
type input "[PERSON_NAME]"
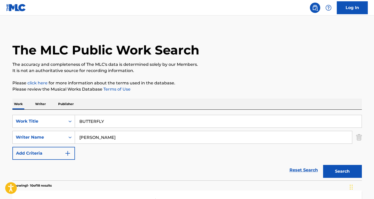
click at [342, 172] on button "Search" at bounding box center [342, 171] width 39 height 13
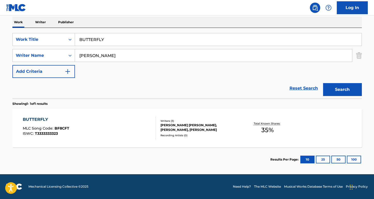
scroll to position [82, 0]
click at [39, 120] on div "BUTTERFLY" at bounding box center [46, 119] width 46 height 6
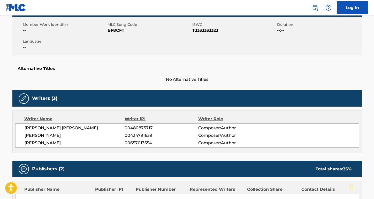
scroll to position [94, 0]
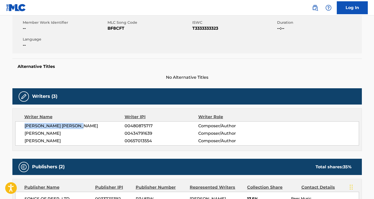
drag, startPoint x: 88, startPoint y: 128, endPoint x: 22, endPoint y: 128, distance: 66.1
click at [22, 128] on div "[PERSON_NAME] [PERSON_NAME] 00480875717 Composer/Author [PERSON_NAME] 004347916…" at bounding box center [187, 133] width 344 height 24
drag, startPoint x: 69, startPoint y: 133, endPoint x: 22, endPoint y: 133, distance: 47.0
click at [22, 133] on div "[PERSON_NAME] [PERSON_NAME] 00480875717 Composer/Author [PERSON_NAME] 004347916…" at bounding box center [187, 133] width 344 height 24
drag, startPoint x: 63, startPoint y: 142, endPoint x: 28, endPoint y: 135, distance: 35.8
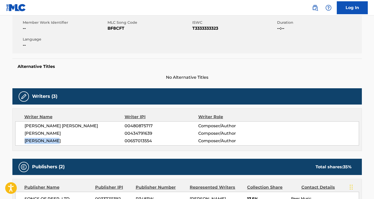
click at [19, 140] on div "[PERSON_NAME] [PERSON_NAME] 00480875717 Composer/Author [PERSON_NAME] 004347916…" at bounding box center [187, 133] width 344 height 24
drag, startPoint x: 224, startPoint y: 29, endPoint x: 109, endPoint y: 29, distance: 114.9
click at [109, 29] on div "Member Work Identifier -- MLC Song Code BF8CFT ISWC T3333333323 Duration --:-- …" at bounding box center [186, 34] width 349 height 39
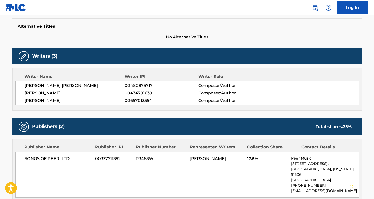
scroll to position [170, 0]
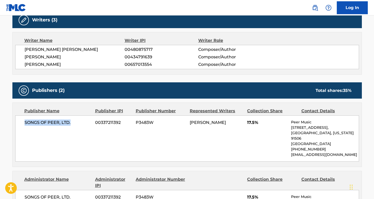
drag, startPoint x: 73, startPoint y: 121, endPoint x: 16, endPoint y: 120, distance: 57.1
click at [16, 120] on div "SONGS OF PEER, LTD. 00337211392 P3483W [PERSON_NAME] 17.5% Peer Music [STREET_A…" at bounding box center [187, 138] width 344 height 46
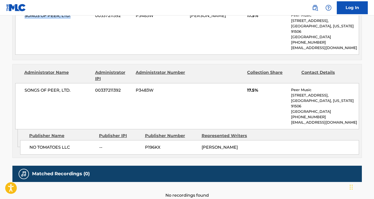
scroll to position [283, 0]
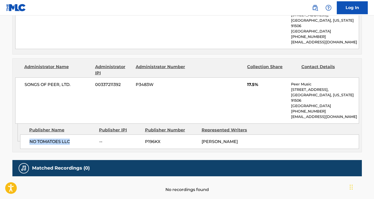
drag, startPoint x: 73, startPoint y: 143, endPoint x: 22, endPoint y: 141, distance: 50.9
click at [22, 141] on div "NO TOMATOES LLC -- P196KX [PERSON_NAME]" at bounding box center [189, 142] width 339 height 14
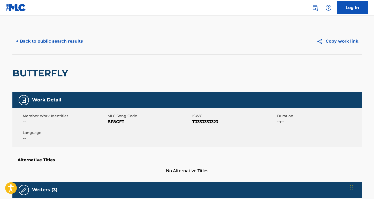
scroll to position [0, 0]
click at [61, 41] on button "< Back to public search results" at bounding box center [49, 41] width 74 height 13
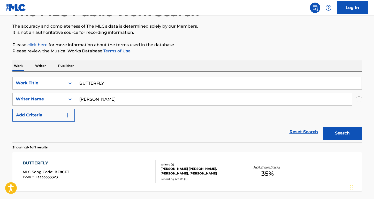
scroll to position [34, 0]
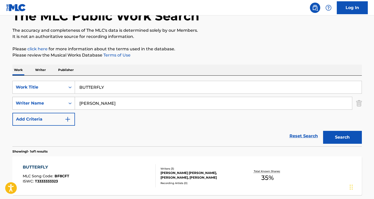
drag, startPoint x: 110, startPoint y: 102, endPoint x: 69, endPoint y: 102, distance: 40.6
click at [69, 102] on div "SearchWithCriteria8ea51a5b-69db-4474-895a-71407142446a Writer Name [PERSON_NAME]" at bounding box center [186, 103] width 349 height 13
paste input "[PERSON_NAME]"
type input "[PERSON_NAME]"
drag, startPoint x: 108, startPoint y: 86, endPoint x: 53, endPoint y: 84, distance: 55.6
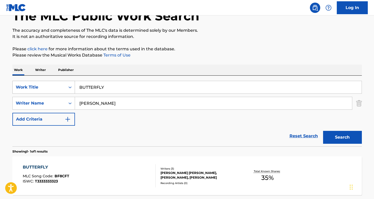
click at [53, 84] on div "SearchWithCriteriaa7c33612-83d3-4f05-846a-d5441e53a2bb Work Title BUTTERFLY" at bounding box center [186, 87] width 349 height 13
type input "HELL YEAH"
click at [342, 137] on button "Search" at bounding box center [342, 137] width 39 height 13
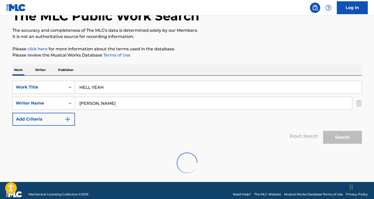
scroll to position [25, 0]
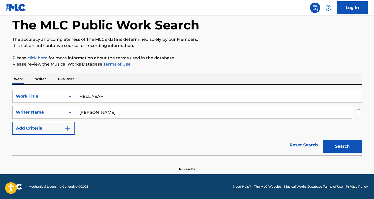
drag, startPoint x: 100, startPoint y: 113, endPoint x: 49, endPoint y: 112, distance: 51.2
click at [49, 112] on div "SearchWithCriteria8ea51a5b-69db-4474-895a-71407142446a Writer Name [PERSON_NAME]" at bounding box center [186, 112] width 349 height 13
type input "[PERSON_NAME]"
click at [342, 146] on button "Search" at bounding box center [342, 146] width 39 height 13
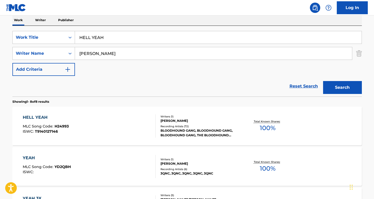
scroll to position [127, 0]
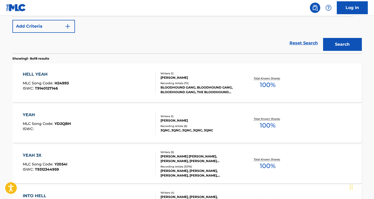
click at [44, 74] on div "HELL YEAH" at bounding box center [46, 74] width 46 height 6
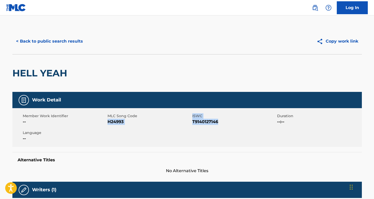
drag, startPoint x: 219, startPoint y: 122, endPoint x: 108, endPoint y: 121, distance: 110.6
click at [108, 121] on div "Member Work Identifier -- MLC Song Code H24993 ISWC T9140127146 Duration --:-- …" at bounding box center [186, 127] width 349 height 39
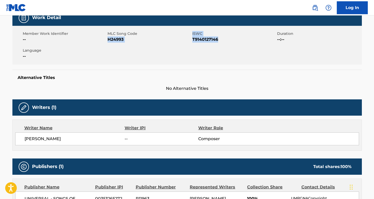
scroll to position [95, 0]
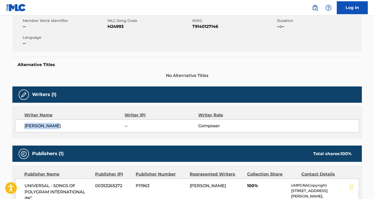
drag, startPoint x: 63, startPoint y: 126, endPoint x: 0, endPoint y: 124, distance: 63.6
click at [0, 104] on html "Accessibility Screen-Reader Guide, Feedback, and Issue Reporting | New window C…" at bounding box center [187, 4] width 374 height 199
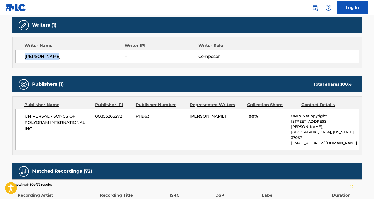
scroll to position [174, 0]
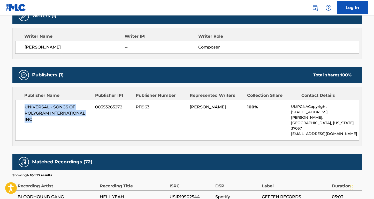
drag, startPoint x: 44, startPoint y: 119, endPoint x: 20, endPoint y: 104, distance: 27.9
click at [20, 103] on div "UNIVERSAL - SONGS OF POLYGRAM INTERNATIONAL INC 00353265272 P11963 [PERSON_NAME…" at bounding box center [187, 120] width 344 height 41
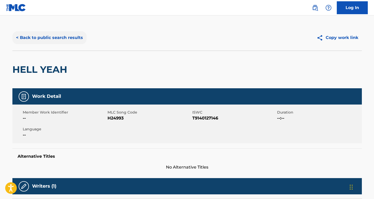
click at [75, 38] on button "< Back to public search results" at bounding box center [49, 37] width 74 height 13
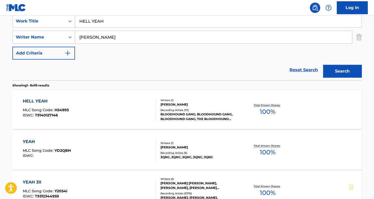
scroll to position [97, 0]
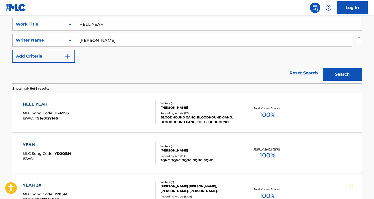
paste input "Stir It Up [PERSON_NAME]"
drag, startPoint x: 96, startPoint y: 41, endPoint x: 72, endPoint y: 41, distance: 24.0
click at [72, 41] on div "SearchWithCriteria8ea51a5b-69db-4474-895a-71407142446a Writer Name Stir It Up […" at bounding box center [186, 40] width 349 height 13
click at [100, 41] on input "Stir It Up [PERSON_NAME]" at bounding box center [213, 40] width 277 height 12
drag, startPoint x: 102, startPoint y: 41, endPoint x: 72, endPoint y: 40, distance: 30.0
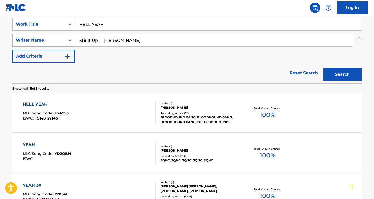
click at [69, 40] on div "SearchWithCriteria8ea51a5b-69db-4474-895a-71407142446a Writer Name Stir It Up […" at bounding box center [186, 40] width 349 height 13
type input "[PERSON_NAME]"
drag, startPoint x: 112, startPoint y: 24, endPoint x: 36, endPoint y: 24, distance: 75.9
click at [36, 24] on div "SearchWithCriteriaa7c33612-83d3-4f05-846a-d5441e53a2bb Work Title HELL YEAH" at bounding box center [186, 24] width 349 height 13
paste input "Stir It Up"
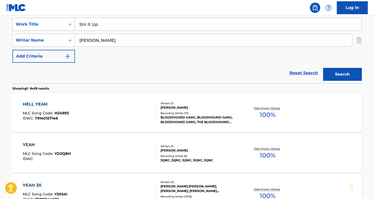
type input "Stir It Up"
click at [342, 74] on button "Search" at bounding box center [342, 74] width 39 height 13
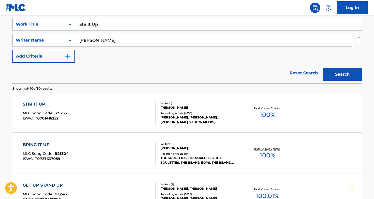
scroll to position [150, 0]
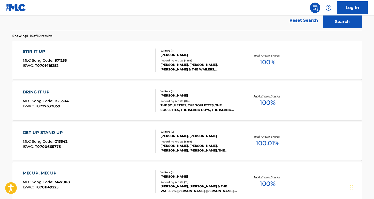
click at [41, 52] on div "STIR IT UP" at bounding box center [45, 52] width 44 height 6
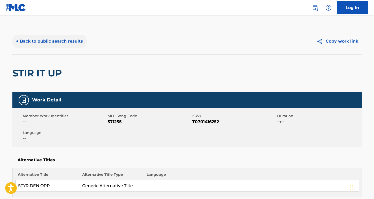
click at [67, 43] on button "< Back to public search results" at bounding box center [49, 41] width 74 height 13
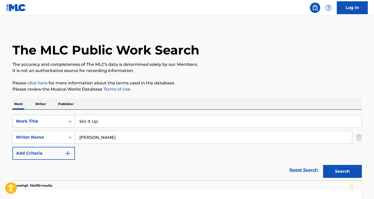
drag, startPoint x: 104, startPoint y: 123, endPoint x: 46, endPoint y: 121, distance: 58.7
click at [46, 121] on div "SearchWithCriteriaa7c33612-83d3-4f05-846a-d5441e53a2bb Work Title Stir It Up" at bounding box center [186, 121] width 349 height 13
type input "new gold"
drag, startPoint x: 118, startPoint y: 136, endPoint x: 66, endPoint y: 136, distance: 51.7
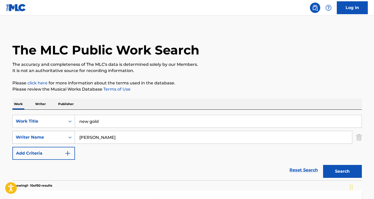
click at [66, 136] on div "SearchWithCriteria8ea51a5b-69db-4474-895a-71407142446a Writer Name [PERSON_NAME]" at bounding box center [186, 137] width 349 height 13
click at [342, 172] on button "Search" at bounding box center [342, 171] width 39 height 13
type input "[PERSON_NAME]"
click at [342, 172] on button "Search" at bounding box center [342, 171] width 39 height 13
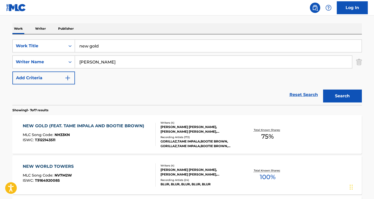
scroll to position [80, 0]
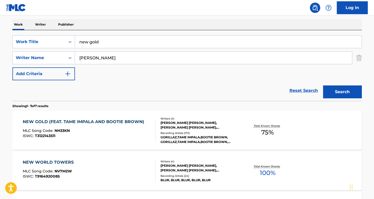
click at [91, 119] on div "NEW GOLD (FEAT. TAME IMPALA AND BOOTIE BROWN)" at bounding box center [85, 122] width 124 height 6
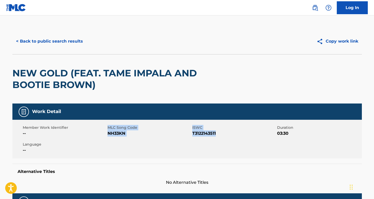
drag, startPoint x: 221, startPoint y: 134, endPoint x: 107, endPoint y: 134, distance: 114.4
click at [107, 134] on div "Member Work Identifier -- MLC Song Code NH33KN ISWC T3122143511 Duration 03:30 …" at bounding box center [186, 139] width 349 height 39
click at [208, 128] on span "ISWC" at bounding box center [233, 127] width 83 height 5
drag, startPoint x: 217, startPoint y: 133, endPoint x: 108, endPoint y: 134, distance: 109.8
click at [108, 134] on div "Member Work Identifier -- MLC Song Code NH33KN ISWC T3122143511 Duration 03:30 …" at bounding box center [186, 139] width 349 height 39
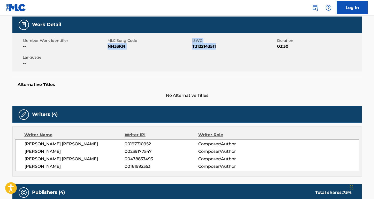
scroll to position [132, 0]
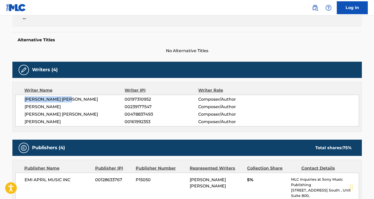
drag, startPoint x: 76, startPoint y: 100, endPoint x: 7, endPoint y: 99, distance: 68.4
drag, startPoint x: 80, startPoint y: 109, endPoint x: 22, endPoint y: 107, distance: 58.4
click at [22, 107] on div "[PERSON_NAME] [PERSON_NAME] 00197310952 Composer/Author [PERSON_NAME] 002391775…" at bounding box center [187, 111] width 344 height 32
click at [76, 113] on span "[PERSON_NAME] [PERSON_NAME]" at bounding box center [75, 114] width 100 height 6
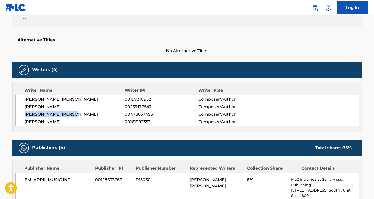
drag, startPoint x: 80, startPoint y: 114, endPoint x: 20, endPoint y: 114, distance: 59.9
click at [20, 114] on div "[PERSON_NAME] [PERSON_NAME] 00197310952 Composer/Author [PERSON_NAME] 002391775…" at bounding box center [187, 111] width 344 height 32
drag, startPoint x: 68, startPoint y: 123, endPoint x: 18, endPoint y: 122, distance: 50.1
click at [18, 122] on div "[PERSON_NAME] [PERSON_NAME] 00197310952 Composer/Author [PERSON_NAME] 002391775…" at bounding box center [187, 111] width 344 height 32
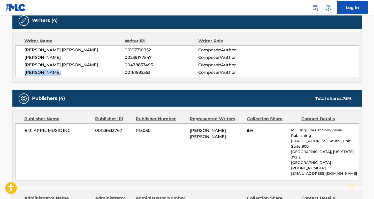
scroll to position [194, 0]
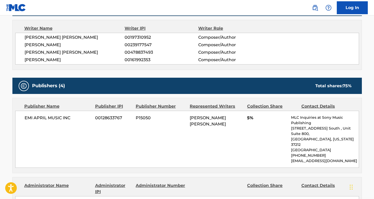
drag, startPoint x: 72, startPoint y: 120, endPoint x: 17, endPoint y: 120, distance: 55.5
click at [16, 120] on div "EMI APRIL MUSIC INC 00128633767 P15050 [PERSON_NAME] [PERSON_NAME] 5% MLC Inqui…" at bounding box center [187, 139] width 344 height 57
drag, startPoint x: 73, startPoint y: 118, endPoint x: 21, endPoint y: 117, distance: 52.2
click at [21, 117] on div "EMI APRIL MUSIC INC 00128633767 P15050 [PERSON_NAME] [PERSON_NAME] 5% MLC Inqui…" at bounding box center [187, 139] width 344 height 57
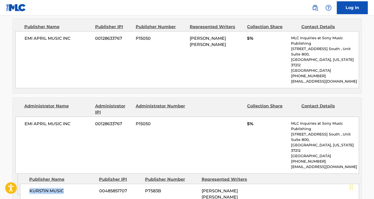
drag, startPoint x: 64, startPoint y: 170, endPoint x: 28, endPoint y: 168, distance: 36.5
click at [28, 184] on div "KURSTIN MUSIC 00485851707 P7583B [PERSON_NAME] [PERSON_NAME]" at bounding box center [189, 194] width 339 height 21
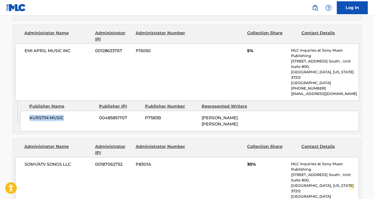
scroll to position [368, 0]
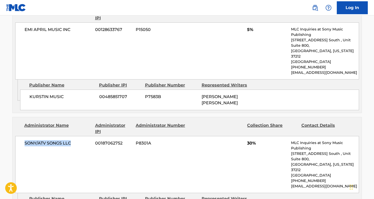
drag, startPoint x: 75, startPoint y: 116, endPoint x: 20, endPoint y: 116, distance: 54.8
click at [20, 136] on div "SONY/ATV SONGS LLC 00187062752 P8301A 30% MLC Inquiries at Sony Music Publishin…" at bounding box center [187, 164] width 344 height 57
drag, startPoint x: 63, startPoint y: 179, endPoint x: 25, endPoint y: 168, distance: 39.4
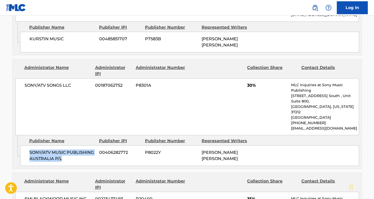
scroll to position [478, 0]
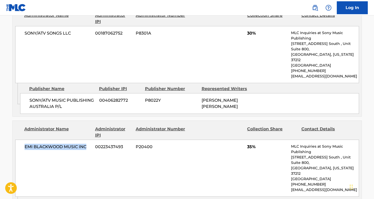
drag, startPoint x: 90, startPoint y: 110, endPoint x: 25, endPoint y: 107, distance: 64.9
click at [25, 144] on span "EMI BLACKWOOD MUSIC INC" at bounding box center [58, 147] width 67 height 6
drag, startPoint x: 72, startPoint y: 163, endPoint x: 26, endPoint y: 167, distance: 46.1
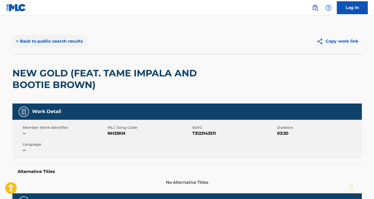
scroll to position [0, 0]
click at [75, 42] on button "< Back to public search results" at bounding box center [49, 41] width 74 height 13
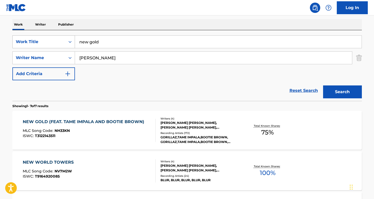
drag, startPoint x: 126, startPoint y: 46, endPoint x: 60, endPoint y: 40, distance: 65.9
click at [60, 40] on div "SearchWithCriteriaa7c33612-83d3-4f05-846a-d5441e53a2bb Work Title new gold" at bounding box center [186, 41] width 349 height 13
paste input "Zelfs je naam is mooi"
type input "Zelfs je naam is mooi"
click at [92, 28] on div "Work Writer Publisher" at bounding box center [186, 24] width 349 height 11
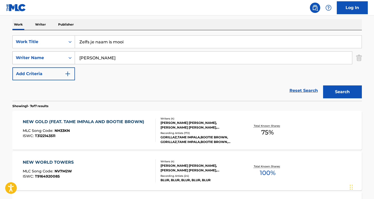
drag, startPoint x: 101, startPoint y: 56, endPoint x: 60, endPoint y: 56, distance: 40.8
click at [60, 56] on div "SearchWithCriteria8ea51a5b-69db-4474-895a-71407142446a Writer Name [PERSON_NAME]" at bounding box center [186, 57] width 349 height 13
click at [342, 92] on button "Search" at bounding box center [342, 91] width 39 height 13
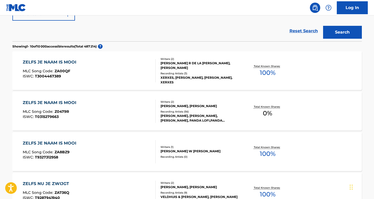
scroll to position [140, 0]
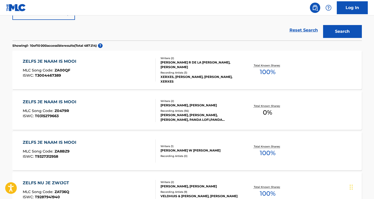
click at [59, 100] on div "ZELFS JE NAAM IS MOOI" at bounding box center [51, 102] width 56 height 6
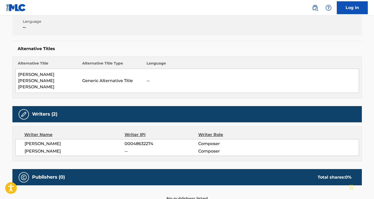
scroll to position [149, 0]
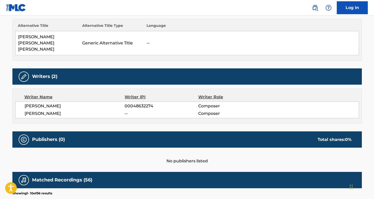
drag, startPoint x: 92, startPoint y: 95, endPoint x: 24, endPoint y: 93, distance: 68.5
click at [24, 102] on div "[PERSON_NAME] 00048632274 Composer [PERSON_NAME] -- Composer" at bounding box center [187, 110] width 344 height 17
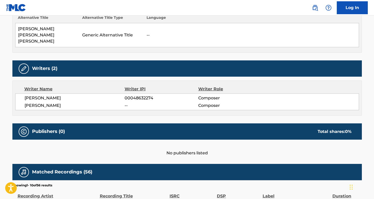
scroll to position [180, 0]
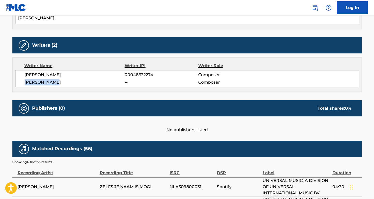
drag, startPoint x: 64, startPoint y: 69, endPoint x: 24, endPoint y: 69, distance: 40.0
click at [25, 79] on span "[PERSON_NAME]" at bounding box center [75, 82] width 100 height 6
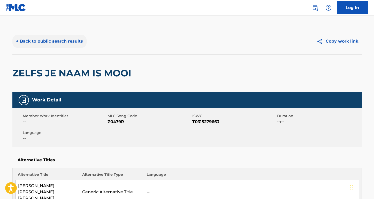
scroll to position [0, 0]
click at [67, 41] on button "< Back to public search results" at bounding box center [49, 41] width 74 height 13
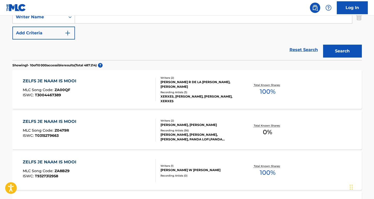
scroll to position [97, 0]
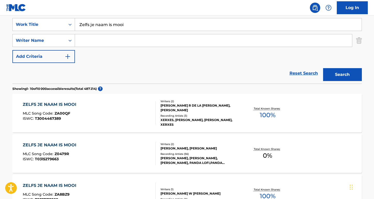
click at [105, 42] on input "Search Form" at bounding box center [213, 40] width 277 height 12
paste input "[PERSON_NAME] /"
type input "[PERSON_NAME]"
click at [342, 75] on button "Search" at bounding box center [342, 74] width 39 height 13
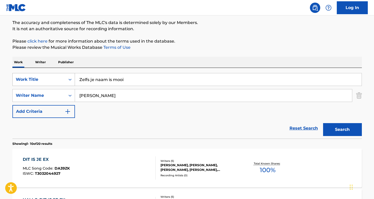
drag, startPoint x: 130, startPoint y: 79, endPoint x: 54, endPoint y: 78, distance: 76.0
click at [54, 78] on div "SearchWithCriteriaa7c33612-83d3-4f05-846a-d5441e53a2bb Work Title Zelfs je naam…" at bounding box center [186, 79] width 349 height 13
paste input "komt uit [GEOGRAPHIC_DATA]"
type input "Ze komt uit [GEOGRAPHIC_DATA]"
click at [342, 130] on button "Search" at bounding box center [342, 129] width 39 height 13
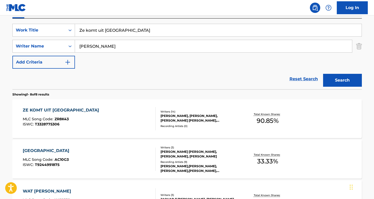
scroll to position [115, 0]
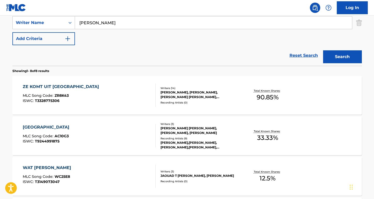
click at [68, 86] on div "ZE KOMT UIT [GEOGRAPHIC_DATA]" at bounding box center [62, 87] width 79 height 6
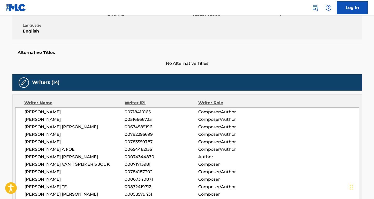
scroll to position [131, 0]
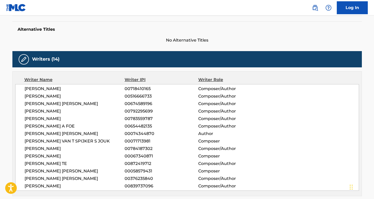
drag, startPoint x: 70, startPoint y: 89, endPoint x: 10, endPoint y: 88, distance: 59.7
drag, startPoint x: 64, startPoint y: 96, endPoint x: 19, endPoint y: 95, distance: 45.7
click at [19, 95] on div "[PERSON_NAME] 00718410165 Composer/Author [PERSON_NAME] FOURADI 00516666733 Com…" at bounding box center [187, 137] width 344 height 107
drag, startPoint x: 82, startPoint y: 105, endPoint x: 15, endPoint y: 104, distance: 67.2
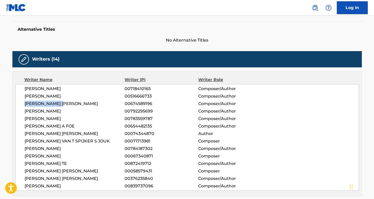
click at [15, 104] on div "[PERSON_NAME] 00718410165 Composer/Author [PERSON_NAME] FOURADI 00516666733 Com…" at bounding box center [187, 137] width 344 height 107
drag, startPoint x: 89, startPoint y: 112, endPoint x: 22, endPoint y: 112, distance: 67.2
click at [22, 112] on div "[PERSON_NAME] 00718410165 Composer/Author [PERSON_NAME] FOURADI 00516666733 Com…" at bounding box center [187, 137] width 344 height 107
drag, startPoint x: 66, startPoint y: 121, endPoint x: 24, endPoint y: 119, distance: 42.2
click at [24, 120] on div "[PERSON_NAME] 00718410165 Composer/Author [PERSON_NAME] FOURADI 00516666733 Com…" at bounding box center [187, 137] width 344 height 107
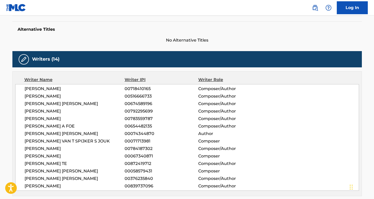
click at [238, 2] on nav "Log In" at bounding box center [187, 7] width 374 height 15
drag, startPoint x: 75, startPoint y: 125, endPoint x: 21, endPoint y: 124, distance: 54.5
click at [21, 124] on div "[PERSON_NAME] 00718410165 Composer/Author [PERSON_NAME] FOURADI 00516666733 Com…" at bounding box center [187, 137] width 344 height 107
drag, startPoint x: 78, startPoint y: 134, endPoint x: 19, endPoint y: 133, distance: 58.9
click at [19, 133] on div "[PERSON_NAME] 00718410165 Composer/Author [PERSON_NAME] FOURADI 00516666733 Com…" at bounding box center [187, 137] width 344 height 107
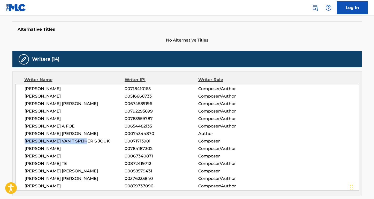
drag, startPoint x: 88, startPoint y: 142, endPoint x: 23, endPoint y: 141, distance: 64.6
click at [23, 141] on div "[PERSON_NAME] 00718410165 Composer/Author [PERSON_NAME] FOURADI 00516666733 Com…" at bounding box center [187, 137] width 344 height 107
drag, startPoint x: 64, startPoint y: 150, endPoint x: 21, endPoint y: 150, distance: 42.4
click at [21, 150] on div "[PERSON_NAME] 00718410165 Composer/Author [PERSON_NAME] FOURADI 00516666733 Com…" at bounding box center [187, 137] width 344 height 107
drag, startPoint x: 67, startPoint y: 156, endPoint x: 20, endPoint y: 156, distance: 46.8
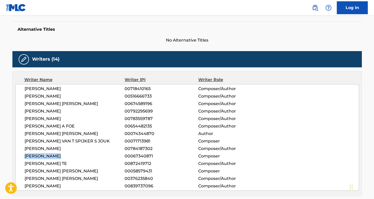
click at [20, 156] on div "[PERSON_NAME] 00718410165 Composer/Author [PERSON_NAME] FOURADI 00516666733 Com…" at bounding box center [187, 137] width 344 height 107
drag, startPoint x: 70, startPoint y: 164, endPoint x: 13, endPoint y: 164, distance: 56.8
click at [13, 164] on div "Writer Name Writer IPI Writer Role [PERSON_NAME] 00718410165 Composer/Author [P…" at bounding box center [186, 133] width 349 height 125
drag, startPoint x: 86, startPoint y: 172, endPoint x: 13, endPoint y: 171, distance: 72.3
click at [13, 171] on div "Writer Name Writer IPI Writer Role [PERSON_NAME] 00718410165 Composer/Author [P…" at bounding box center [186, 133] width 349 height 125
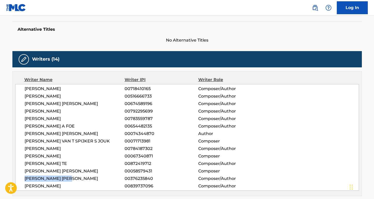
drag, startPoint x: 72, startPoint y: 180, endPoint x: 13, endPoint y: 180, distance: 58.4
click at [13, 180] on div "Writer Name Writer IPI Writer Role [PERSON_NAME] 00718410165 Composer/Author [P…" at bounding box center [186, 133] width 349 height 125
drag, startPoint x: 65, startPoint y: 185, endPoint x: 23, endPoint y: 185, distance: 42.4
click at [23, 185] on div "[PERSON_NAME] 00718410165 Composer/Author [PERSON_NAME] FOURADI 00516666733 Com…" at bounding box center [187, 137] width 344 height 107
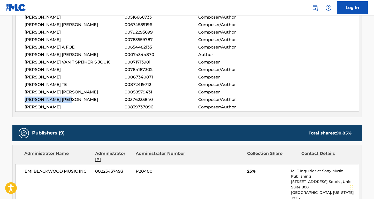
scroll to position [217, 0]
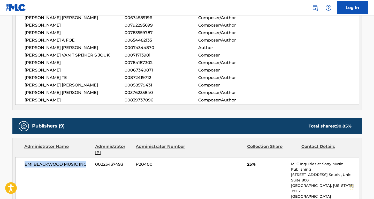
drag, startPoint x: 88, startPoint y: 165, endPoint x: 20, endPoint y: 163, distance: 67.7
click at [20, 163] on div "EMI [PERSON_NAME] MUSIC INC 00223437493 P20400 25% MLC Inquiries at Sony Music …" at bounding box center [187, 185] width 344 height 57
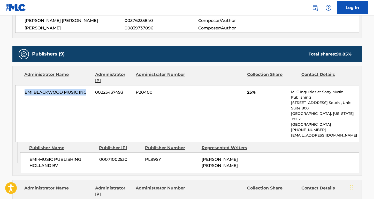
scroll to position [309, 0]
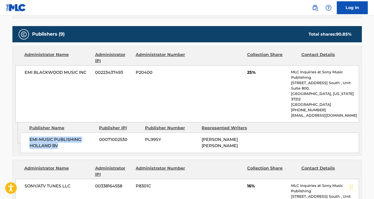
drag, startPoint x: 68, startPoint y: 133, endPoint x: 24, endPoint y: 126, distance: 44.9
click at [24, 133] on div "EMI-MUSIC PUBLISHING HOLLAND BV 00071002530 PL99SY [PERSON_NAME] [PERSON_NAME]" at bounding box center [189, 143] width 339 height 21
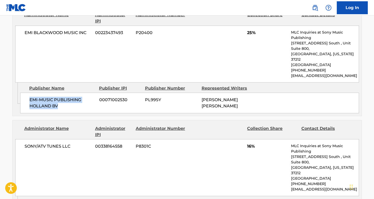
scroll to position [404, 0]
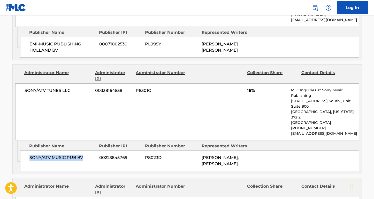
drag, startPoint x: 86, startPoint y: 137, endPoint x: 24, endPoint y: 136, distance: 62.5
click at [24, 151] on div "SONY/ATV MUSIC PUB BV 00223845769 P8023D [PERSON_NAME], [PERSON_NAME]" at bounding box center [189, 161] width 339 height 21
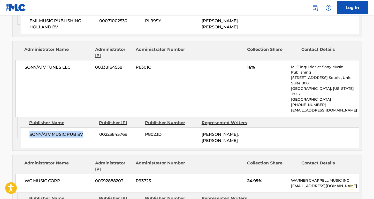
scroll to position [471, 0]
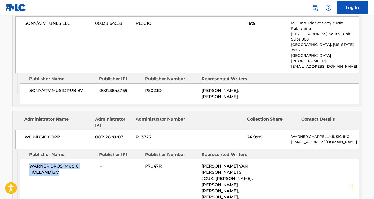
drag, startPoint x: 61, startPoint y: 151, endPoint x: 23, endPoint y: 143, distance: 39.2
click at [23, 159] on div "WARNER BROS. MUSIC HOLLAND B.V -- P7047R [PERSON_NAME] S [PERSON_NAME], [PERSON…" at bounding box center [189, 191] width 339 height 64
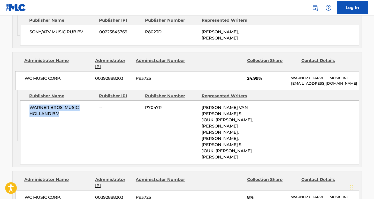
scroll to position [550, 0]
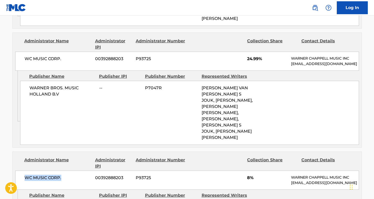
drag, startPoint x: 64, startPoint y: 141, endPoint x: 10, endPoint y: 140, distance: 54.5
click at [10, 140] on div "< Back to public search results Copy work link ZE KOMT UIT [GEOGRAPHIC_DATA] Wo…" at bounding box center [187, 69] width 362 height 1181
drag, startPoint x: 55, startPoint y: 175, endPoint x: 28, endPoint y: 170, distance: 27.8
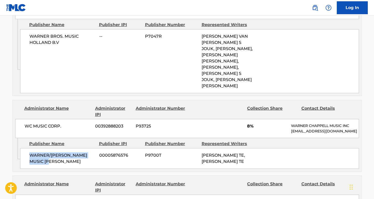
scroll to position [675, 0]
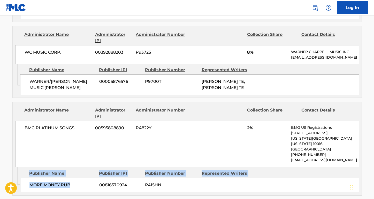
drag, startPoint x: 73, startPoint y: 145, endPoint x: 10, endPoint y: 145, distance: 63.0
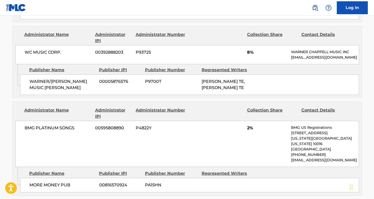
click at [67, 182] on span "MORE MONEY PUB" at bounding box center [62, 185] width 66 height 6
drag, startPoint x: 73, startPoint y: 144, endPoint x: 30, endPoint y: 143, distance: 43.1
click at [30, 182] on span "MORE MONEY PUB" at bounding box center [62, 185] width 66 height 6
drag, startPoint x: 75, startPoint y: 93, endPoint x: 21, endPoint y: 92, distance: 54.0
click at [21, 121] on div "BMG PLATINUM SONGS 00595808890 P4822Y 2% BMG US Registrations [STREET_ADDRESS][…" at bounding box center [187, 144] width 344 height 46
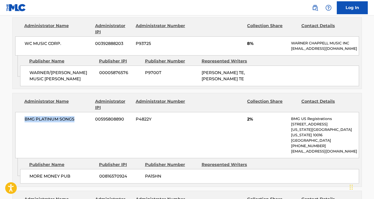
scroll to position [738, 0]
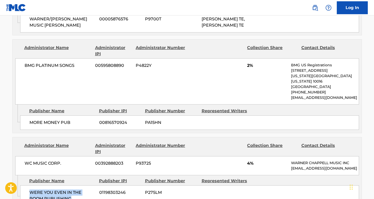
drag, startPoint x: 77, startPoint y: 155, endPoint x: 28, endPoint y: 147, distance: 49.3
click at [28, 185] on div "WERE YOU EVEN IN THE ROOM PUBLISHING 01198303246 P275LM" at bounding box center [189, 195] width 339 height 21
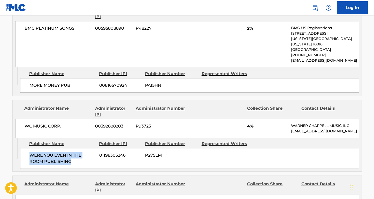
scroll to position [840, 0]
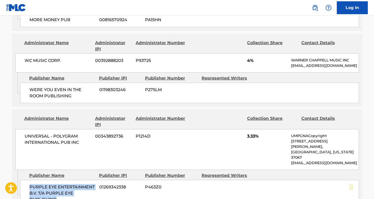
drag, startPoint x: 66, startPoint y: 145, endPoint x: 28, endPoint y: 131, distance: 41.1
click at [28, 180] on div "PURPLE EYE ENTERTAINMENT B.V. T/A PURPLE EYE PUBLISHING 01269342338 P463Z0" at bounding box center [189, 193] width 339 height 27
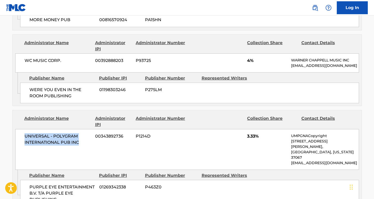
drag, startPoint x: 84, startPoint y: 97, endPoint x: 23, endPoint y: 92, distance: 60.8
click at [23, 129] on div "UNIVERSAL - POLYGRAM INTERNATIONAL PUB INC 00343892736 P1214D 3.33% UMPGNACopyr…" at bounding box center [187, 149] width 344 height 41
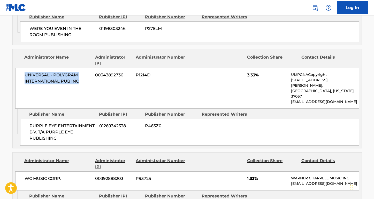
scroll to position [951, 0]
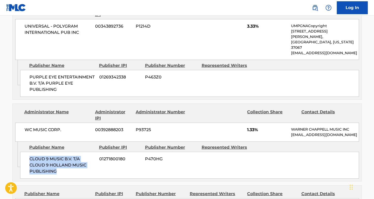
drag, startPoint x: 65, startPoint y: 116, endPoint x: 26, endPoint y: 103, distance: 40.9
click at [26, 152] on div "CLOUD 9 MUSIC B.V. T/A CLOUD 9 HOLLAND MUSIC PUBLISHING 01271800180 P470HG" at bounding box center [189, 165] width 339 height 27
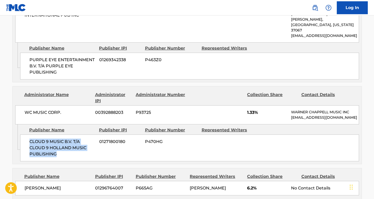
scroll to position [975, 0]
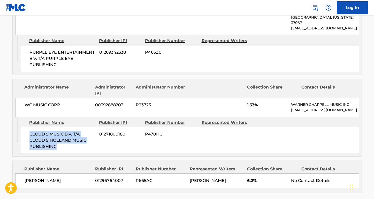
drag, startPoint x: 62, startPoint y: 124, endPoint x: 21, endPoint y: 125, distance: 40.8
click at [21, 174] on div "[PERSON_NAME] 01296764007 P665AG [PERSON_NAME] 6.2% No Contact Details" at bounding box center [187, 181] width 344 height 14
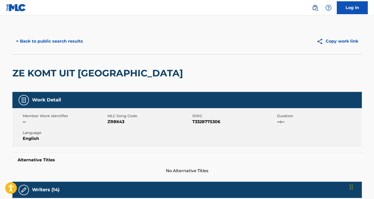
scroll to position [0, 0]
drag, startPoint x: 222, startPoint y: 123, endPoint x: 108, endPoint y: 123, distance: 113.9
click at [108, 123] on div "Member Work Identifier -- MLC Song Code ZR8K43 ISWC T3328775306 Duration --:-- …" at bounding box center [186, 127] width 349 height 39
